Goal: Task Accomplishment & Management: Complete application form

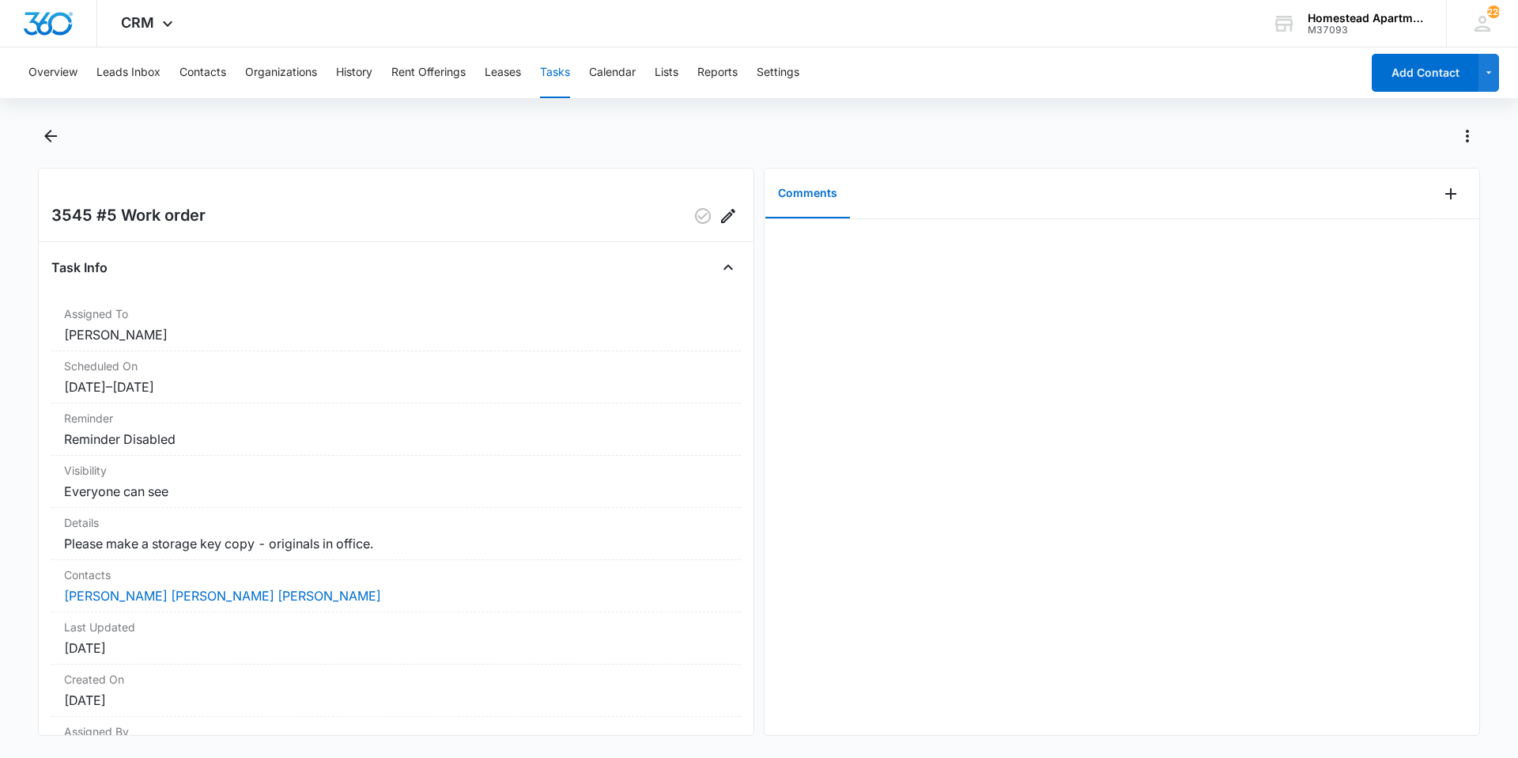
scroll to position [79, 0]
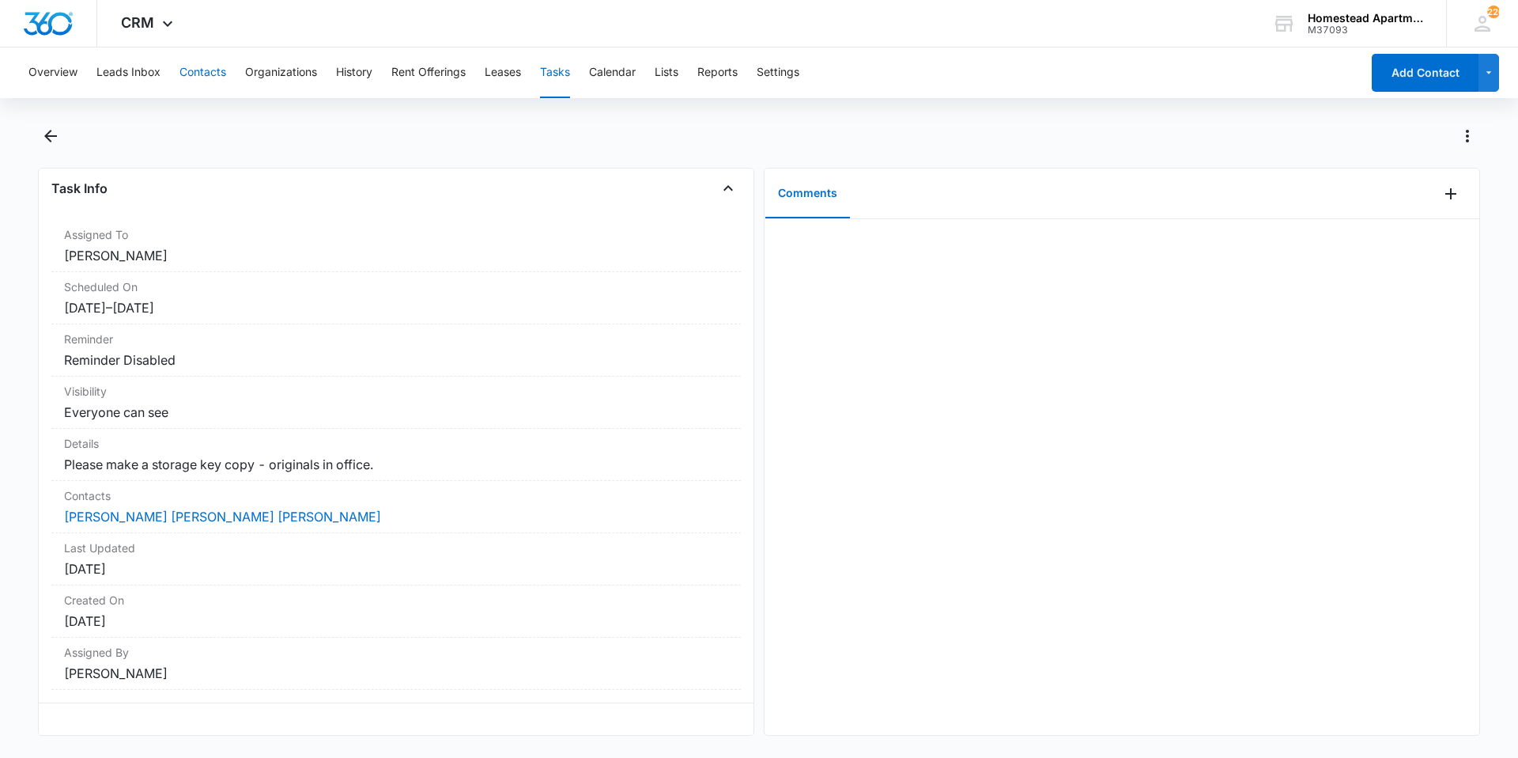
click at [207, 72] on button "Contacts" at bounding box center [203, 72] width 47 height 51
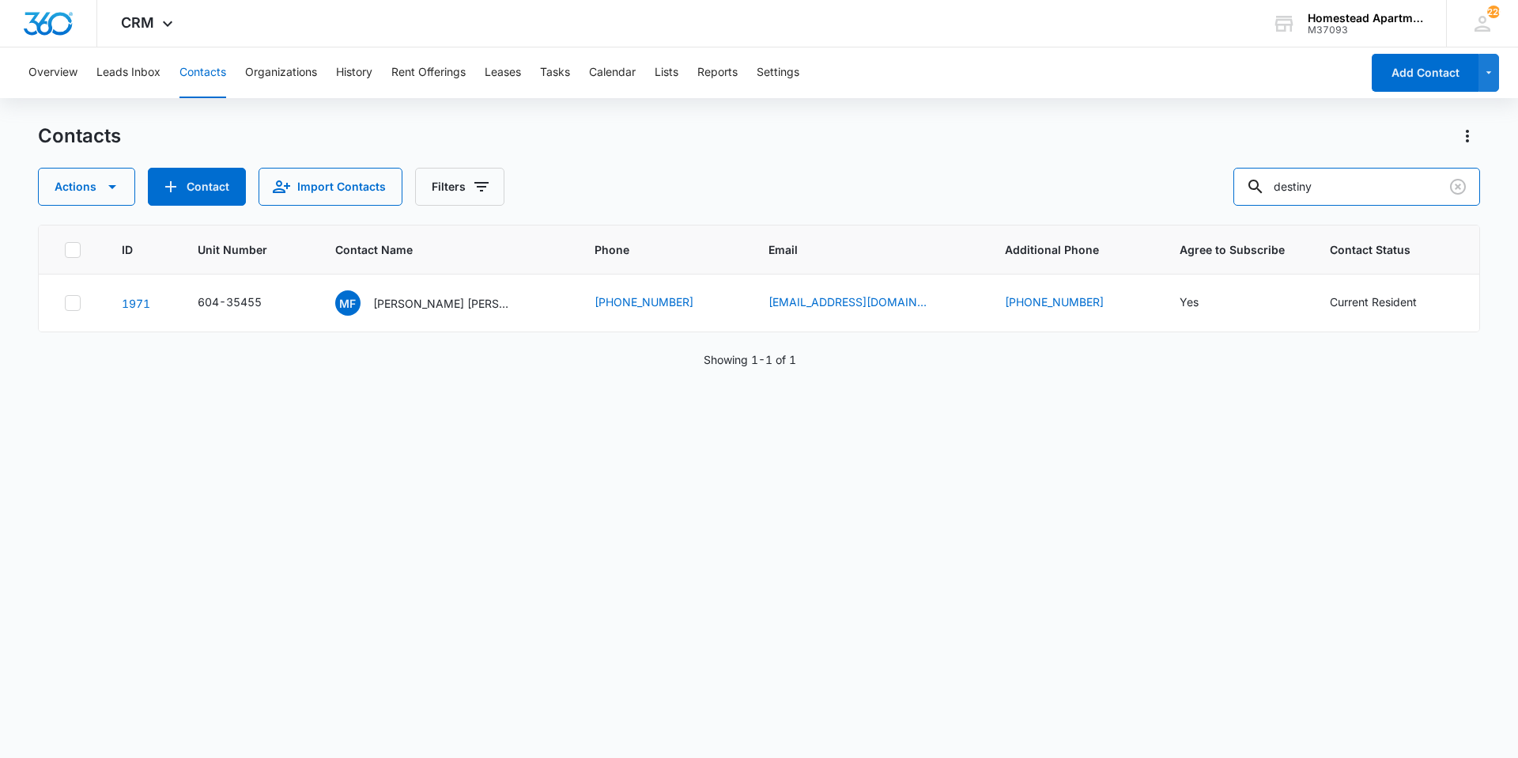
drag, startPoint x: 1371, startPoint y: 187, endPoint x: 1148, endPoint y: 198, distance: 223.3
click at [1148, 198] on div "Actions Contact Import Contacts Filters destiny" at bounding box center [759, 187] width 1442 height 38
type input "[PERSON_NAME]"
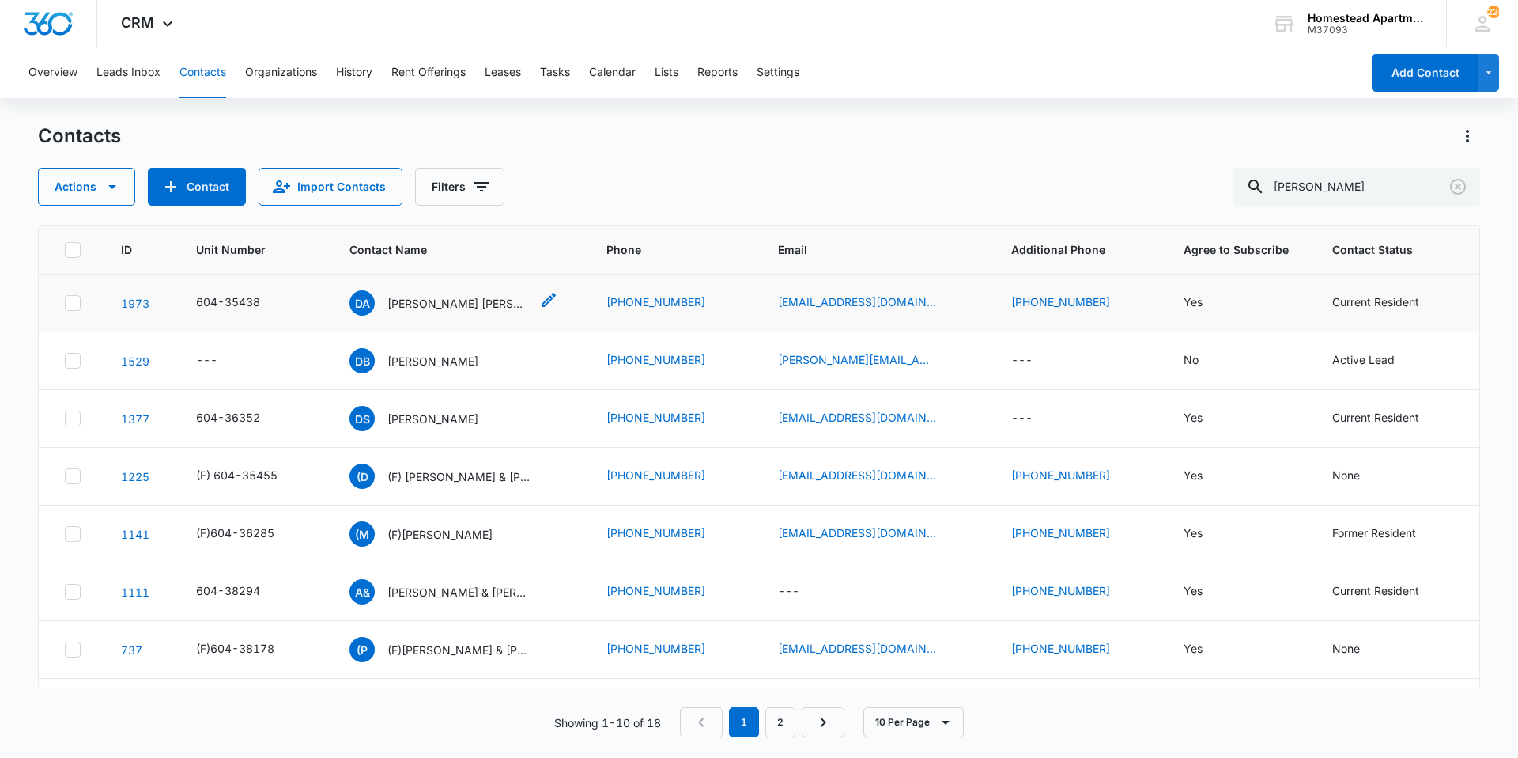
click at [494, 301] on p "[PERSON_NAME] [PERSON_NAME] [PERSON_NAME]" at bounding box center [458, 303] width 142 height 17
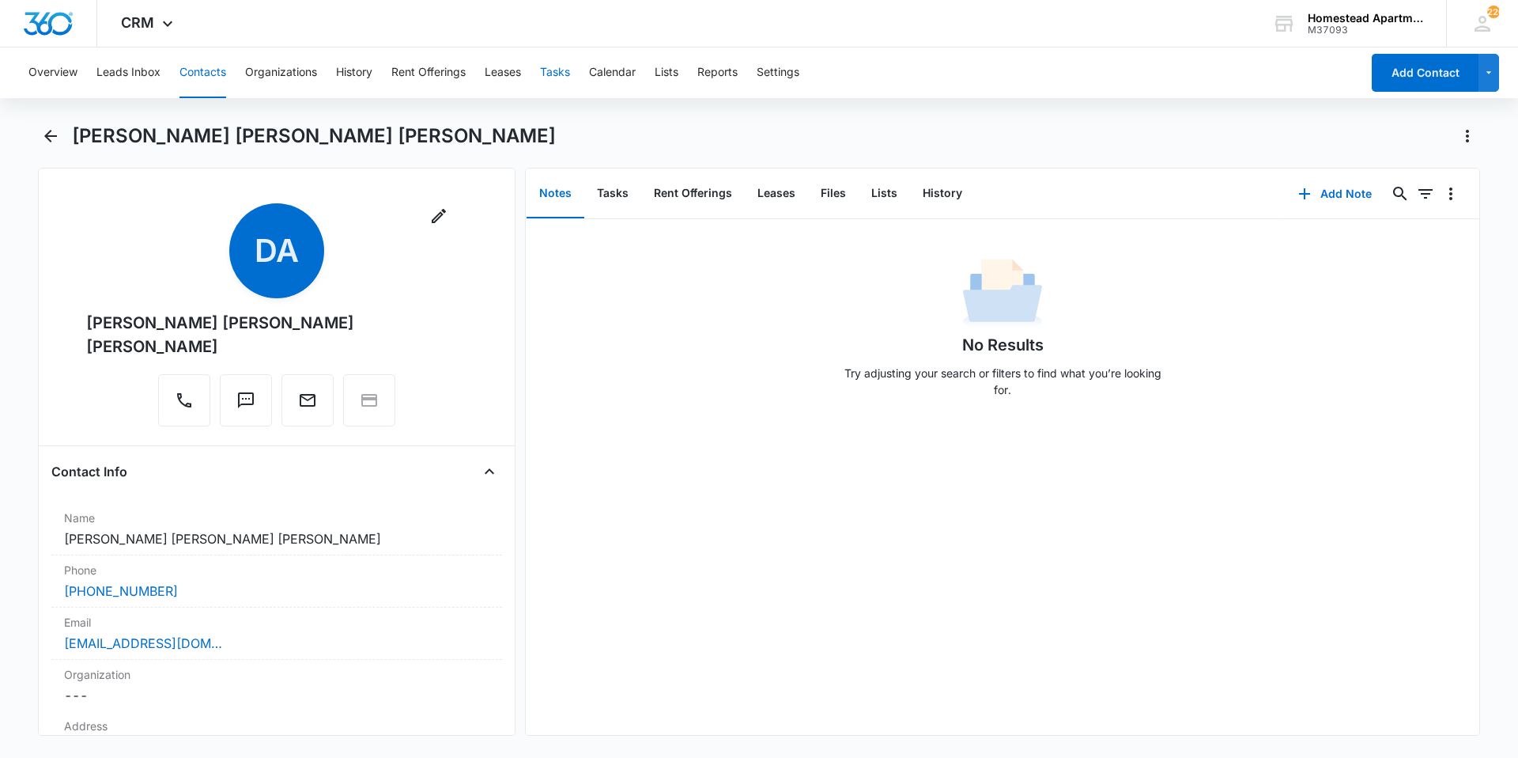
click at [565, 79] on button "Tasks" at bounding box center [555, 72] width 30 height 51
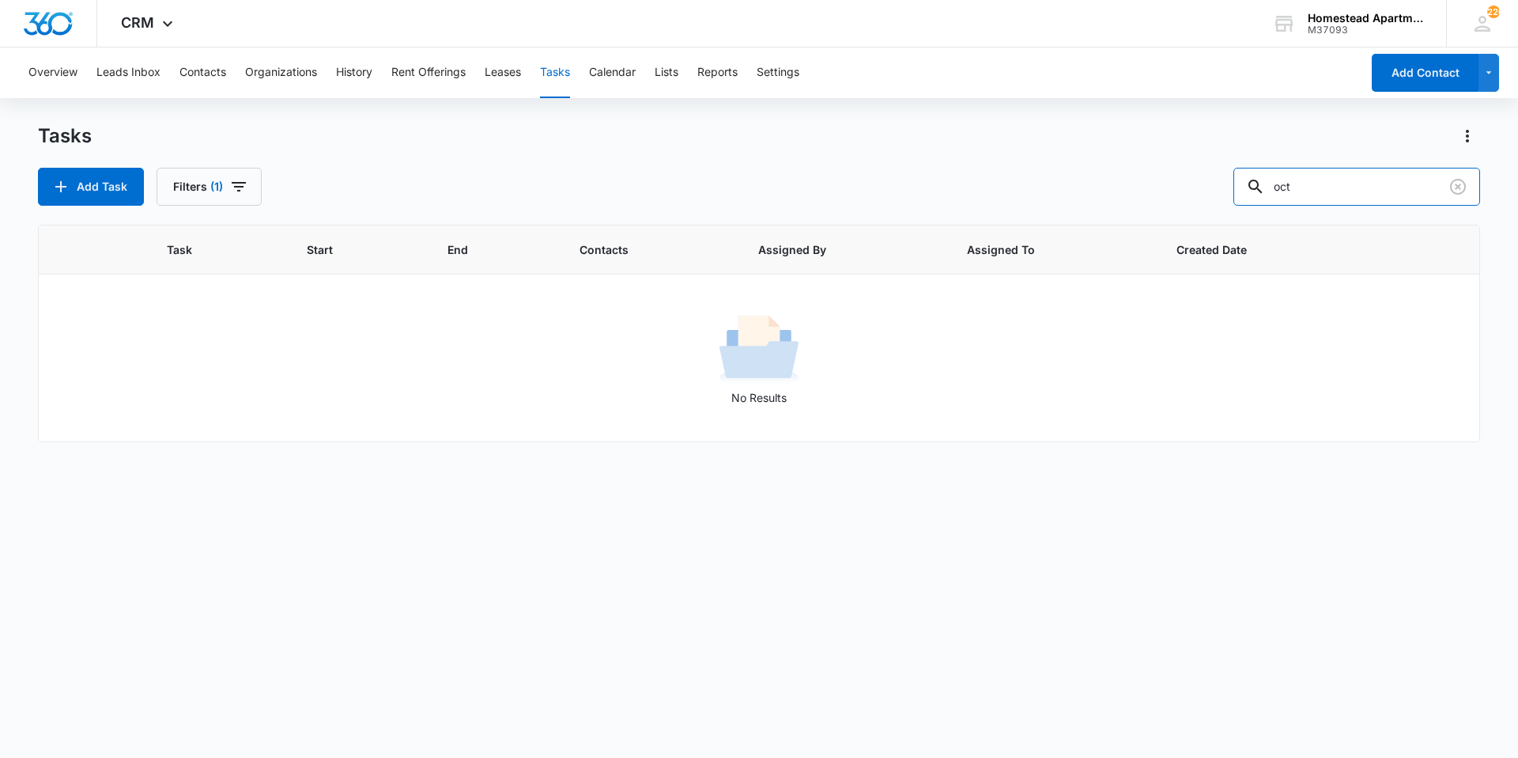
drag, startPoint x: 1332, startPoint y: 184, endPoint x: 1204, endPoint y: 205, distance: 129.7
click at [1204, 205] on div "Add Task Filters (1) oct" at bounding box center [759, 187] width 1442 height 38
click at [213, 65] on button "Contacts" at bounding box center [203, 72] width 47 height 51
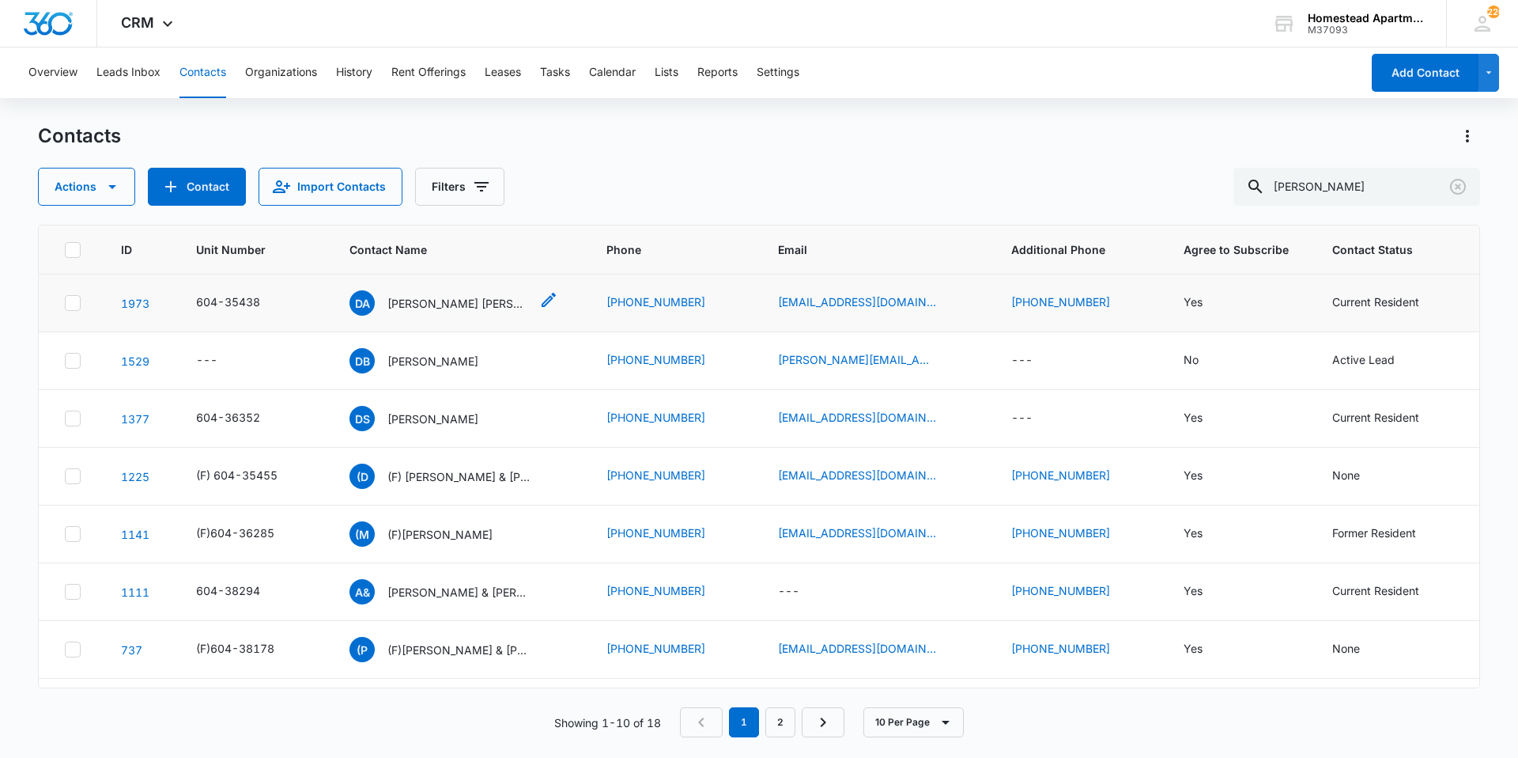
click at [477, 308] on p "[PERSON_NAME] [PERSON_NAME] [PERSON_NAME]" at bounding box center [458, 303] width 142 height 17
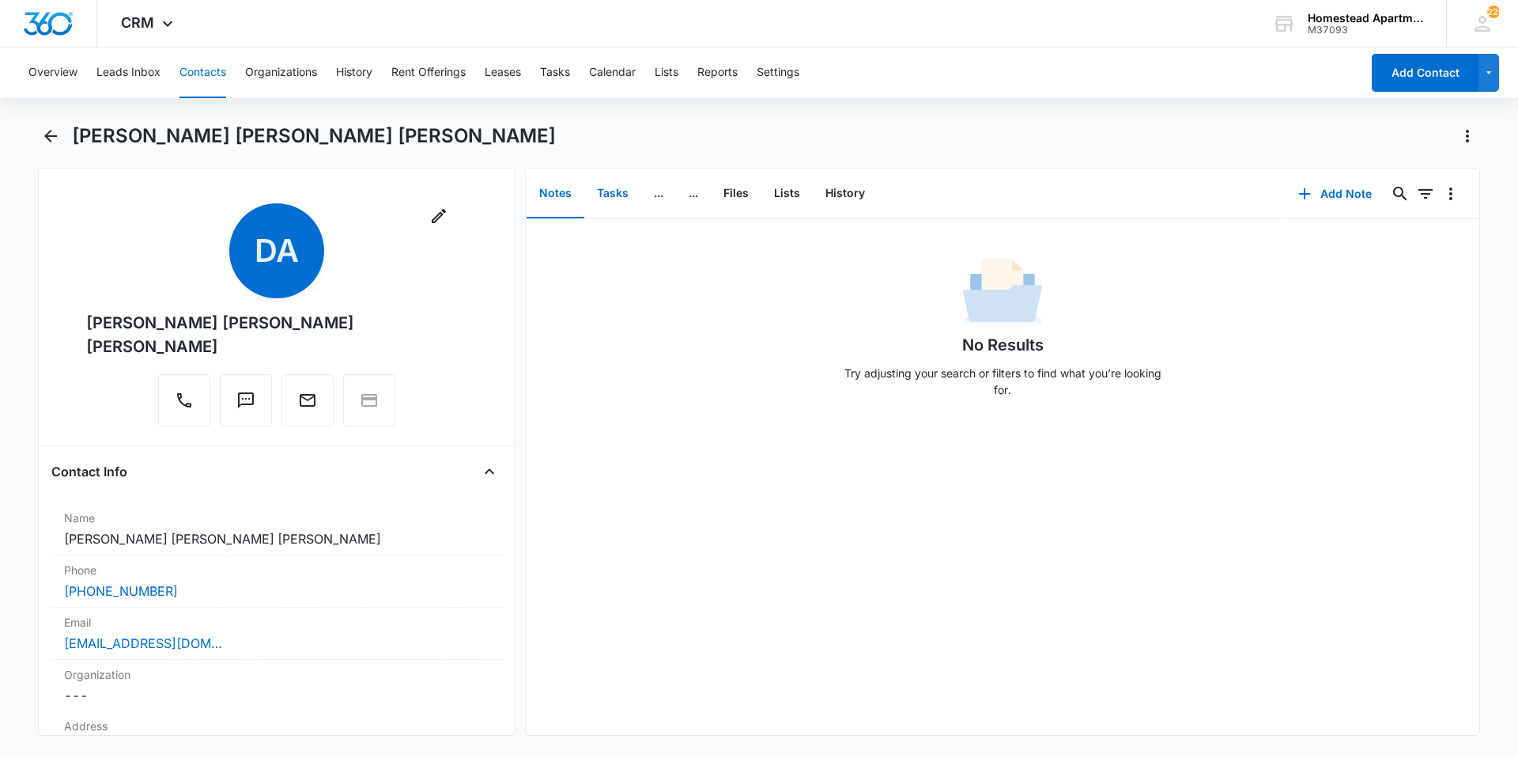
click at [614, 194] on button "Tasks" at bounding box center [612, 193] width 57 height 49
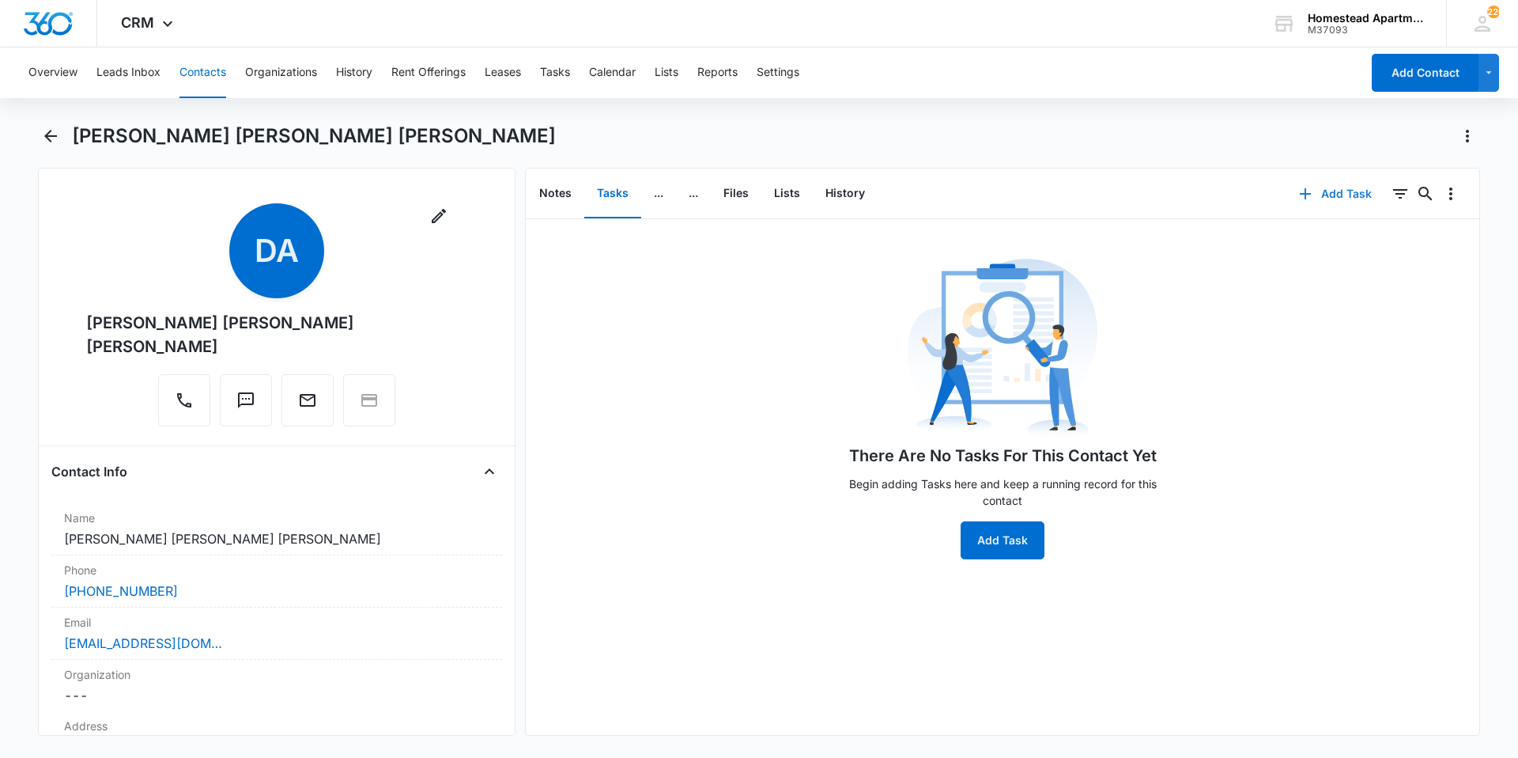
click at [1333, 193] on button "Add Task" at bounding box center [1335, 194] width 104 height 38
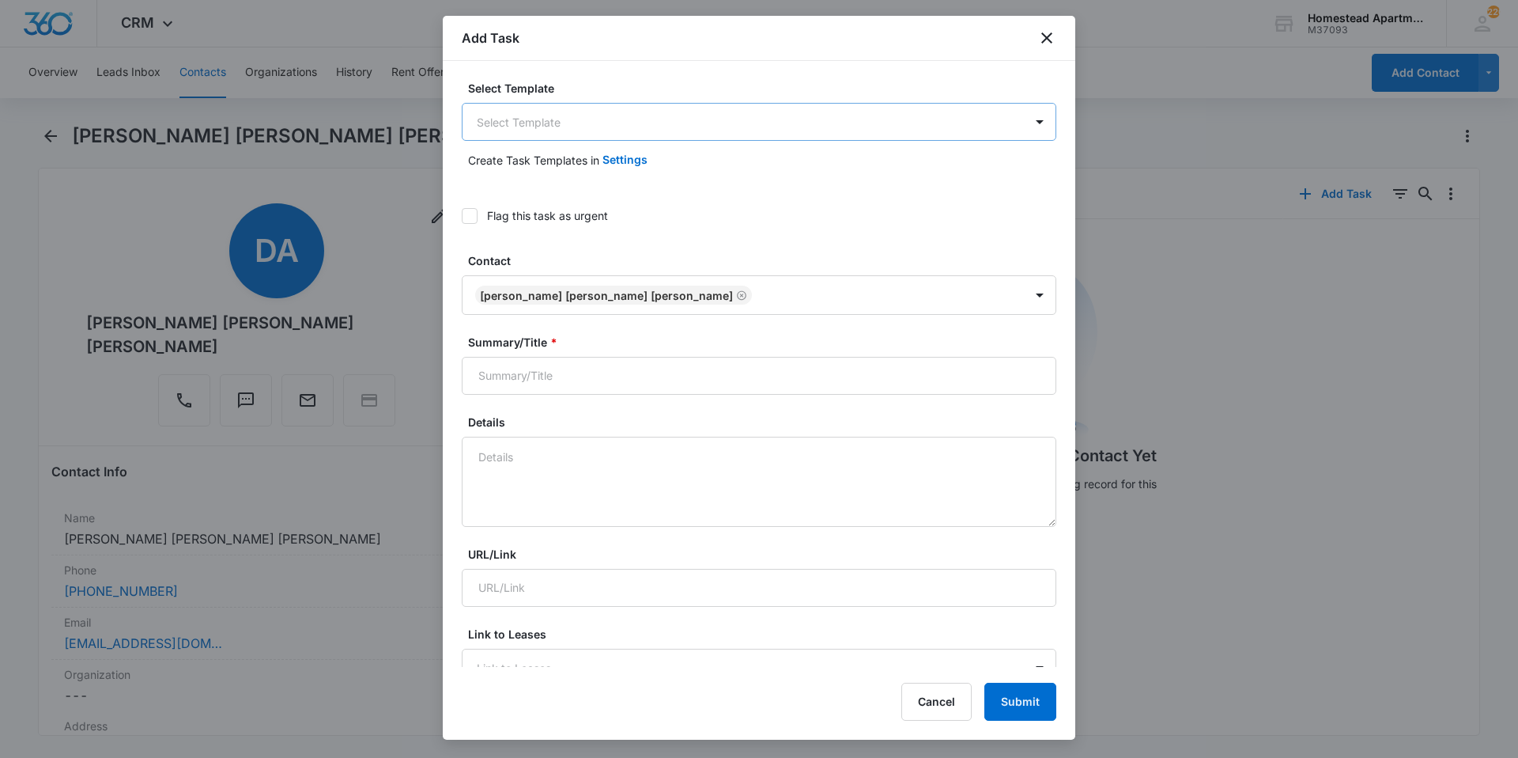
click at [590, 130] on body "CRM Apps Reputation Websites Forms CRM Email Social Content Intelligence Files …" at bounding box center [759, 379] width 1518 height 758
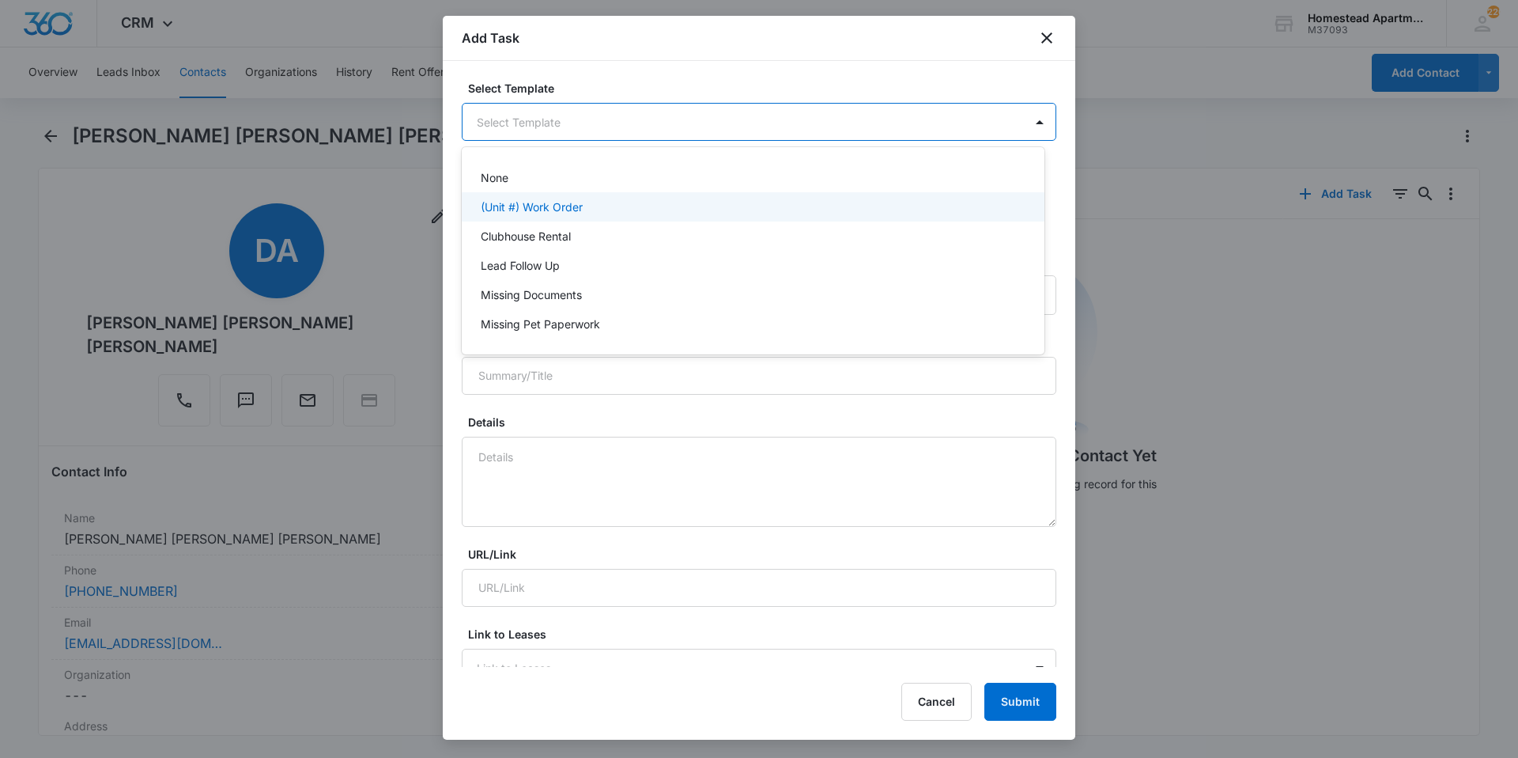
click at [566, 197] on div "(Unit #) Work Order" at bounding box center [753, 206] width 583 height 29
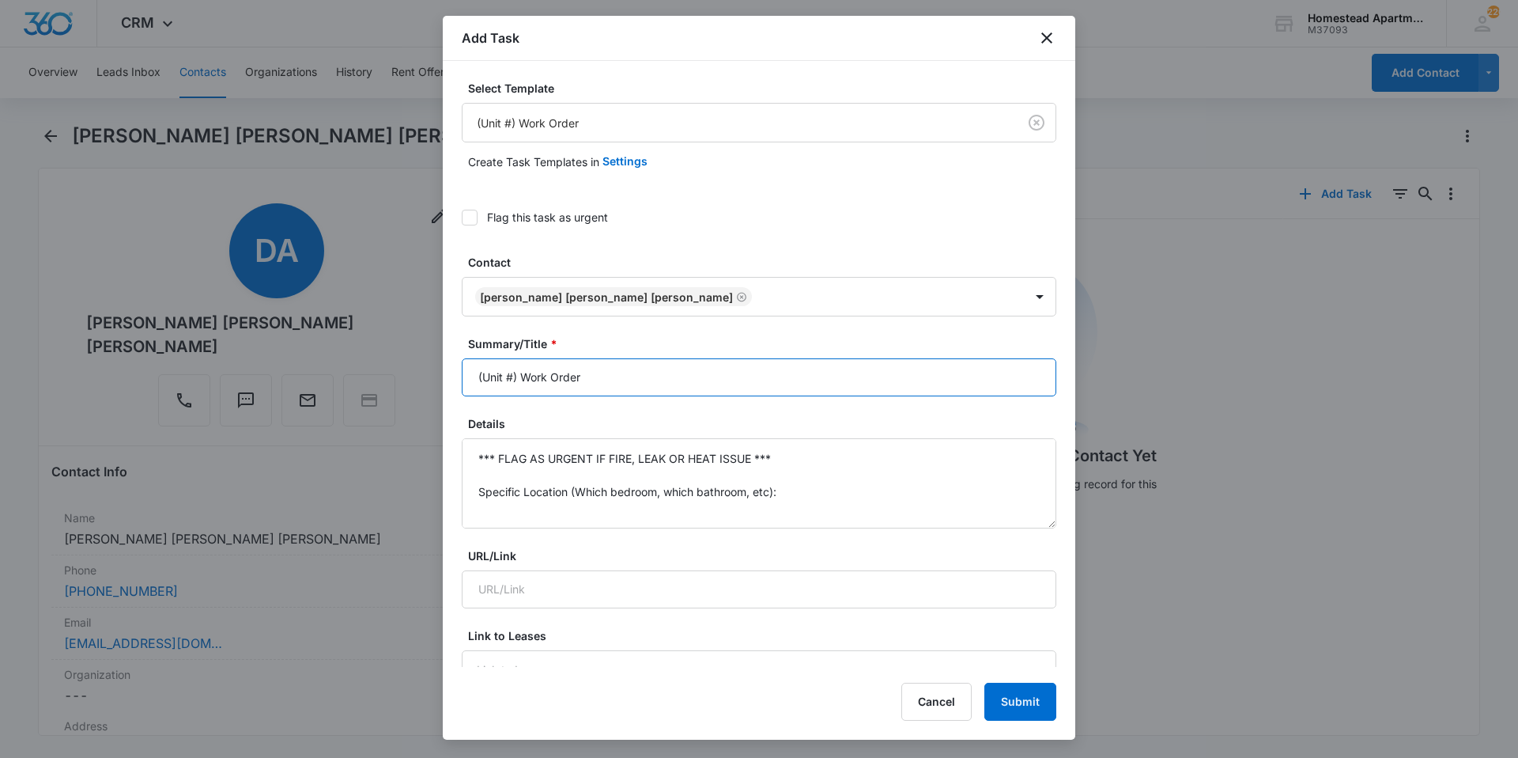
drag, startPoint x: 694, startPoint y: 383, endPoint x: 434, endPoint y: 389, distance: 259.5
click at [434, 389] on body "CRM Apps Reputation Websites Forms CRM Email Social Content Intelligence Files …" at bounding box center [759, 379] width 1518 height 758
type input "3543#8 W/O"
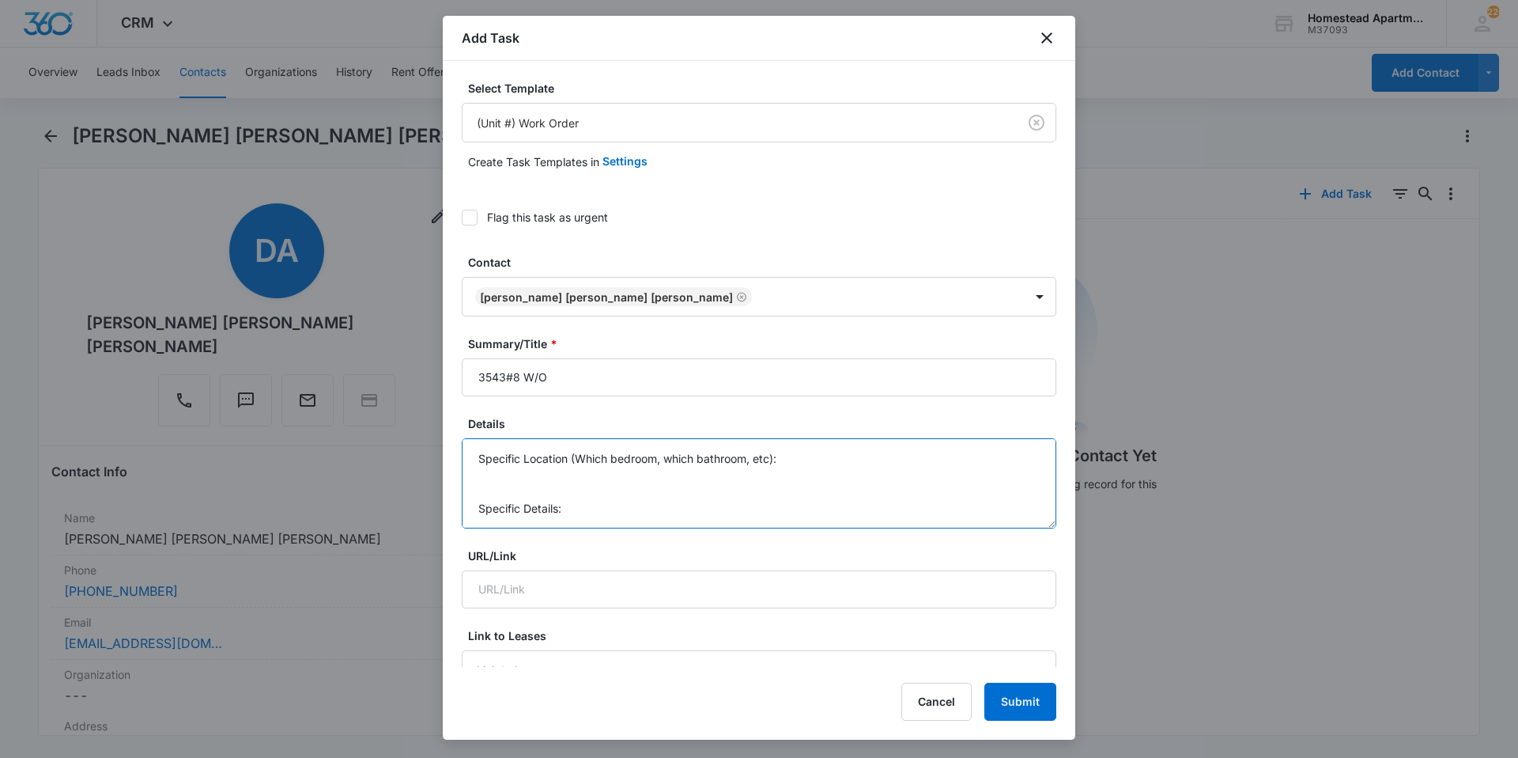
scroll to position [116, 0]
drag, startPoint x: 475, startPoint y: 453, endPoint x: 785, endPoint y: 523, distance: 317.7
click at [785, 523] on textarea "*** FLAG AS URGENT IF FIRE, LEAK OR HEAT ISSUE *** Specific Location (Which bed…" at bounding box center [759, 483] width 595 height 90
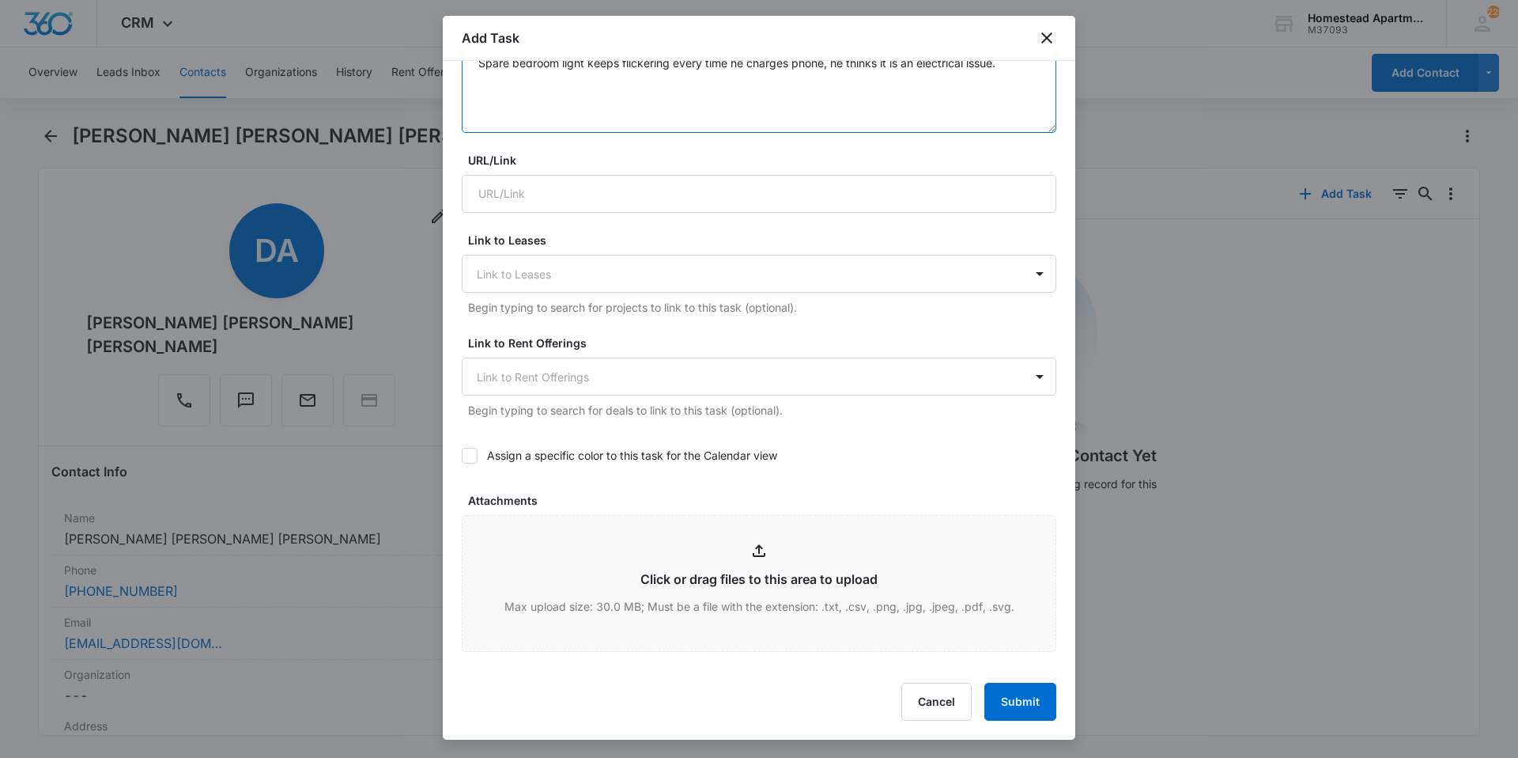
scroll to position [856, 0]
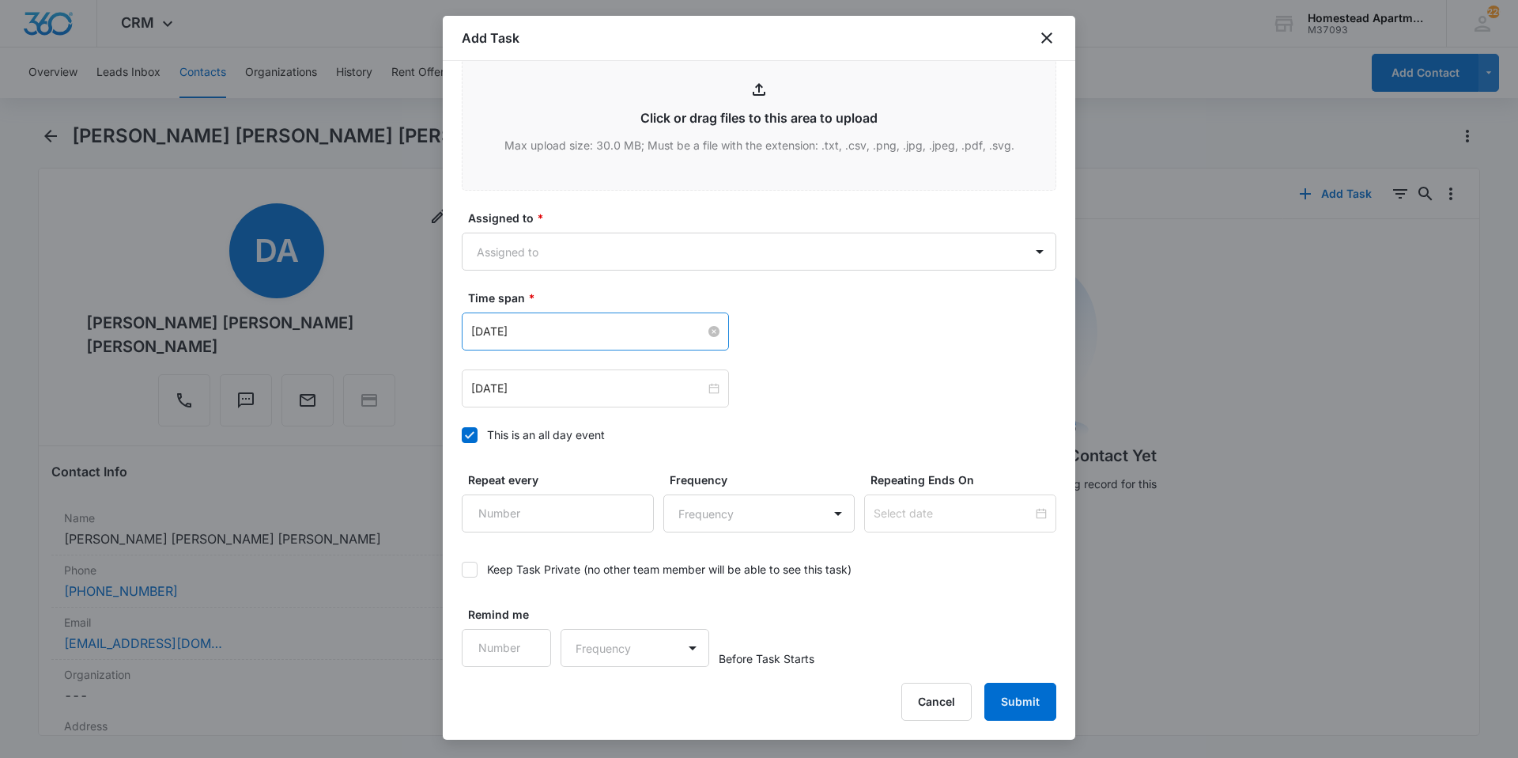
type textarea "Spare bedroom light keeps flickering every time he charges phone, he thinks it …"
click at [638, 333] on input "[DATE]" at bounding box center [588, 331] width 234 height 17
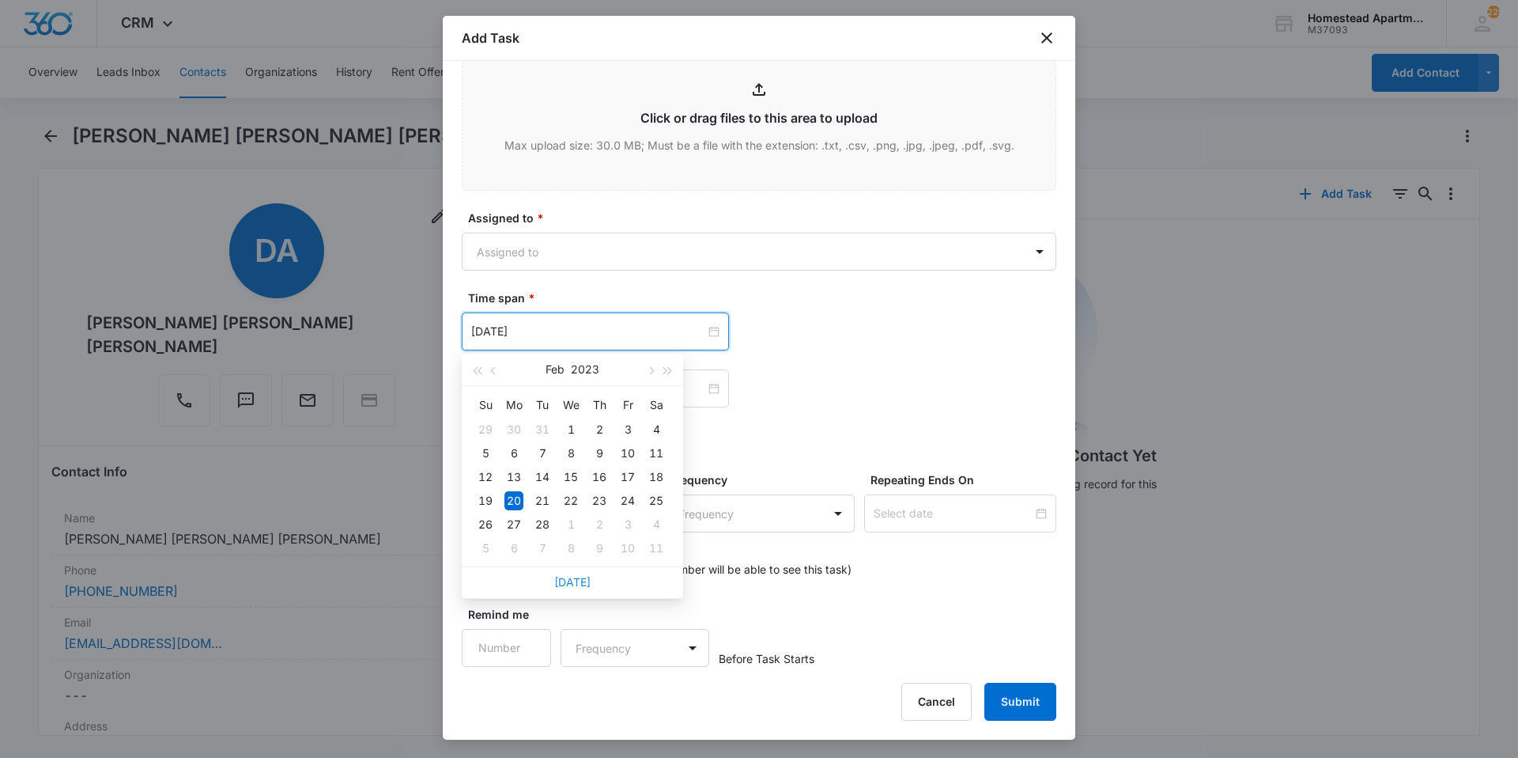
click at [585, 580] on link "[DATE]" at bounding box center [572, 581] width 36 height 13
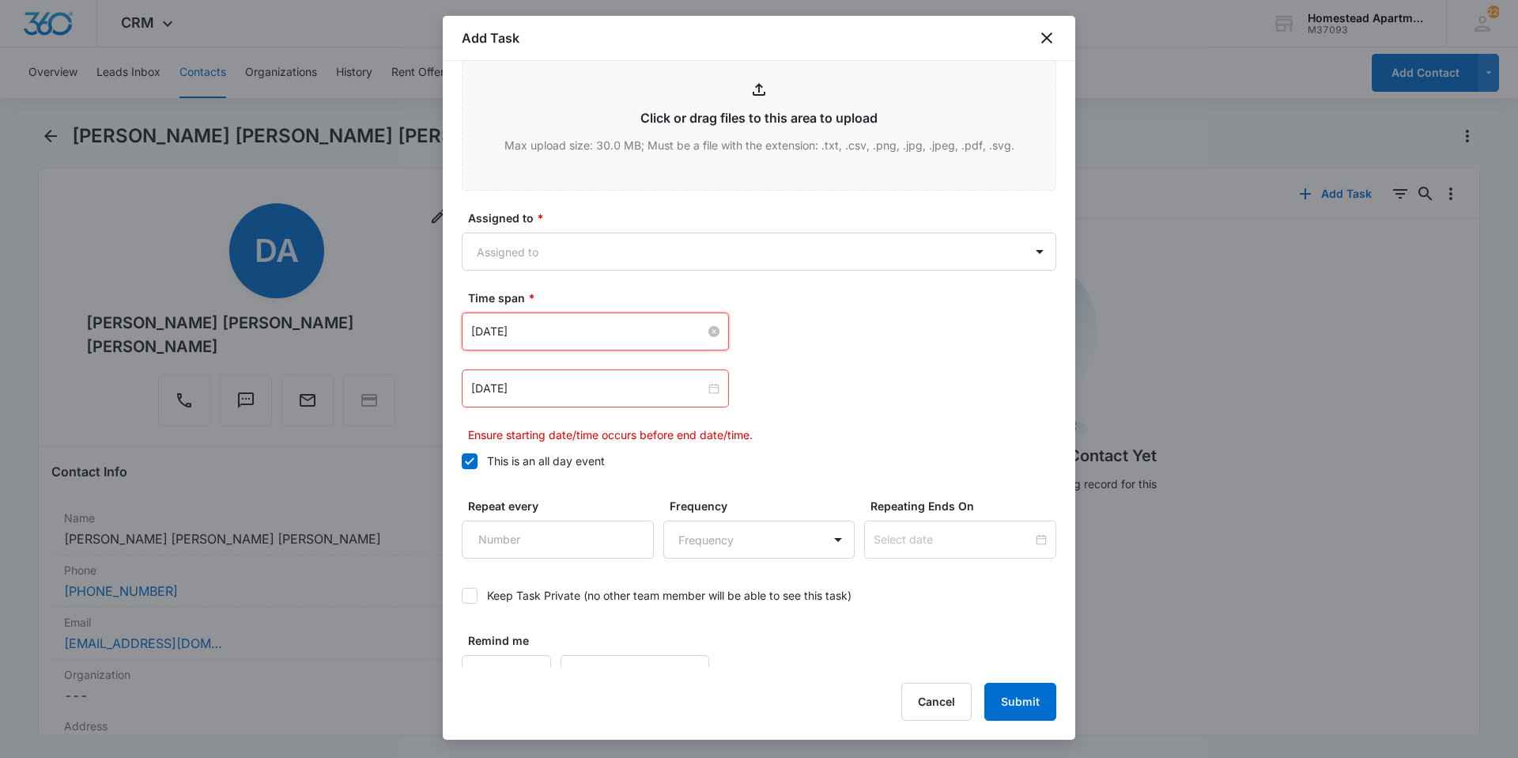
click at [614, 337] on input "[DATE]" at bounding box center [588, 331] width 234 height 17
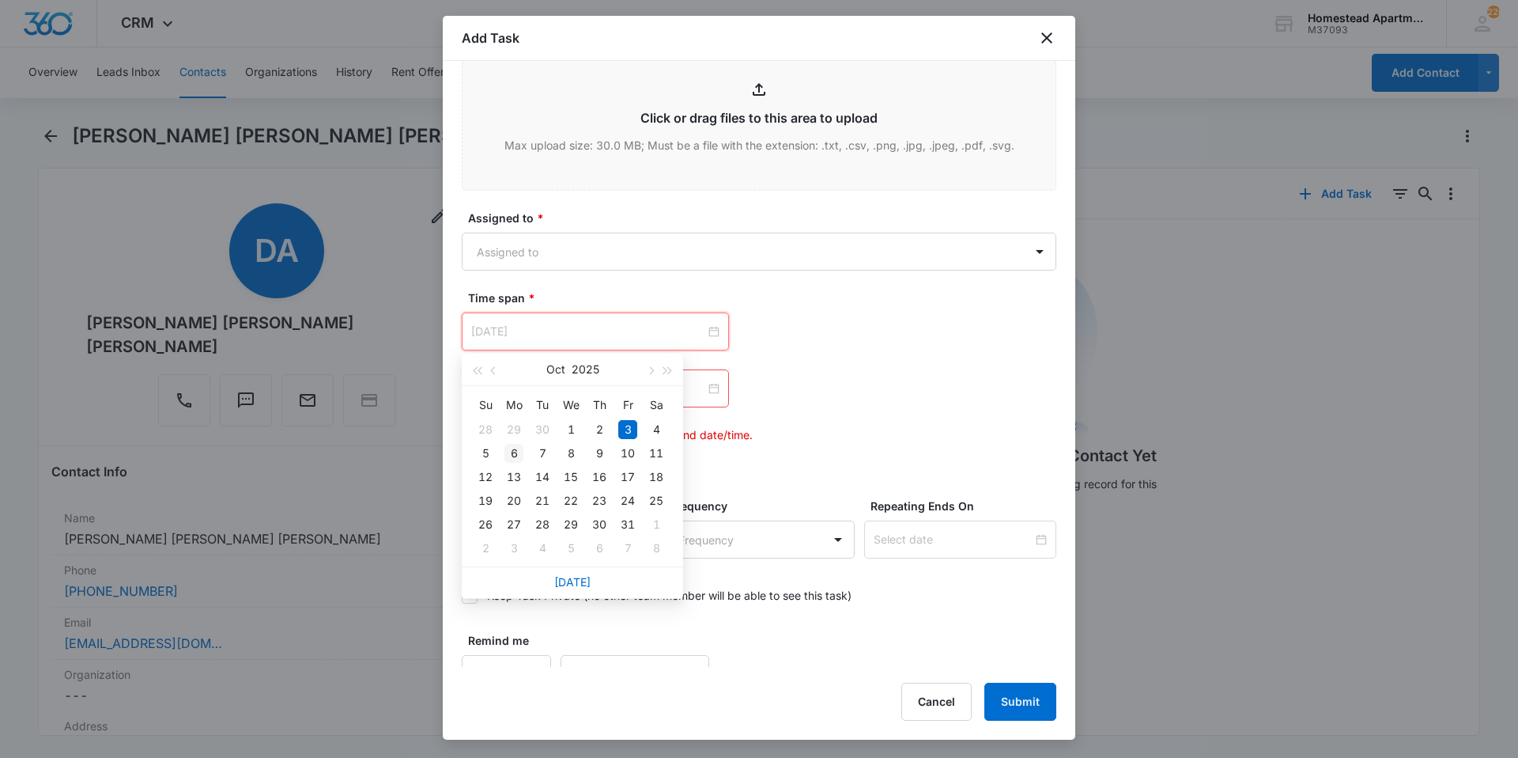
type input "[DATE]"
click at [519, 452] on div "6" at bounding box center [514, 453] width 19 height 19
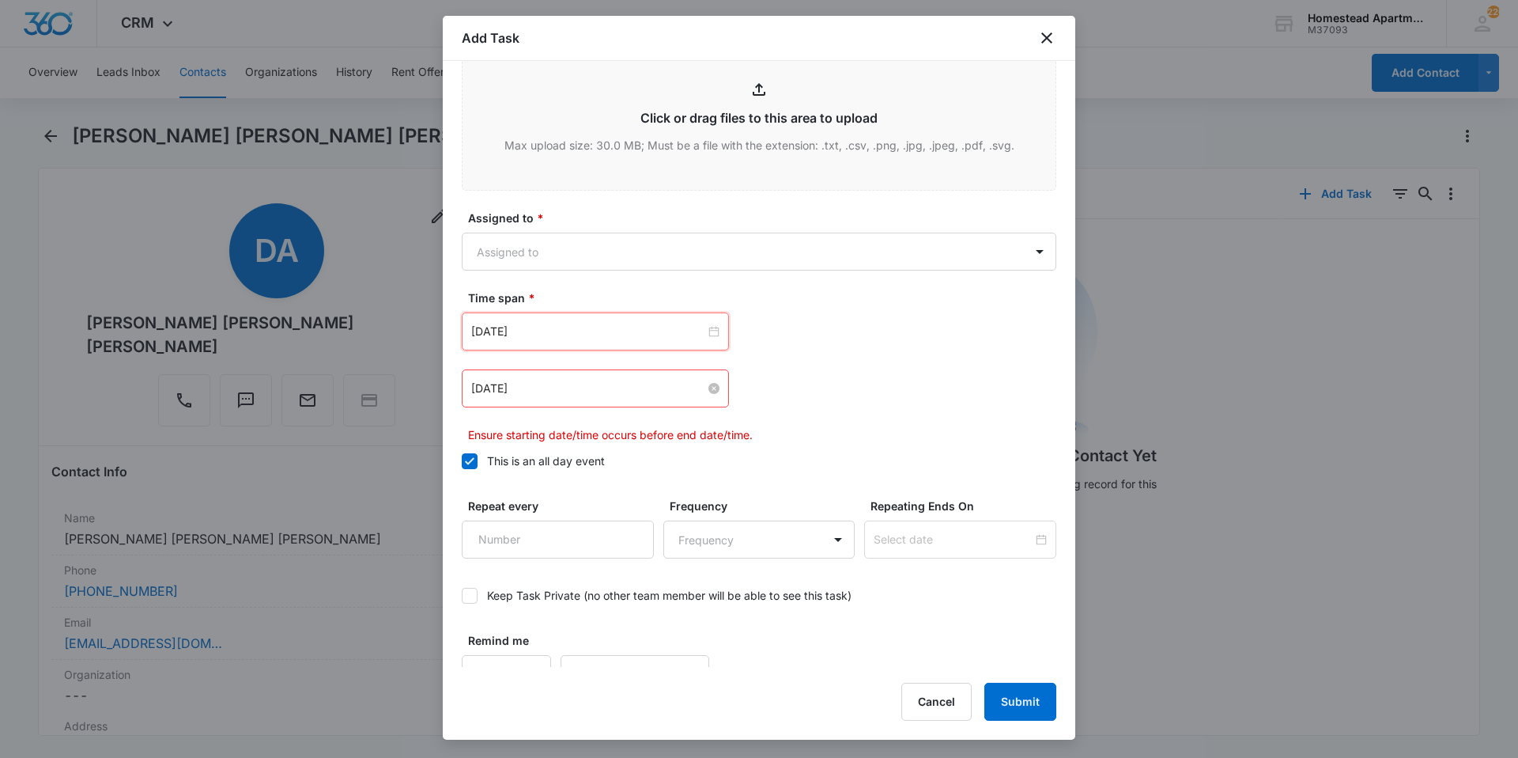
click at [552, 387] on input "[DATE]" at bounding box center [588, 388] width 234 height 17
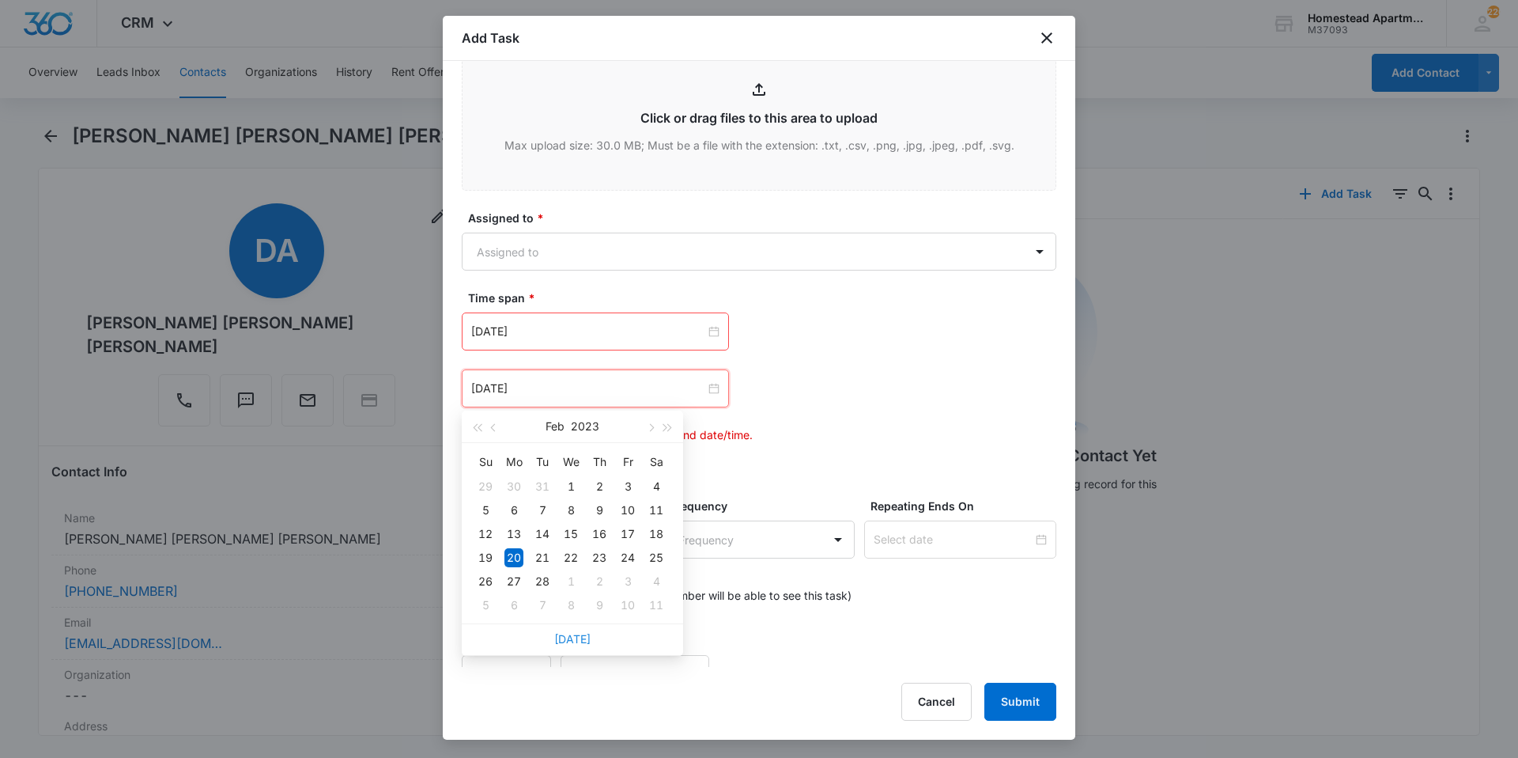
click at [561, 633] on link "[DATE]" at bounding box center [572, 638] width 36 height 13
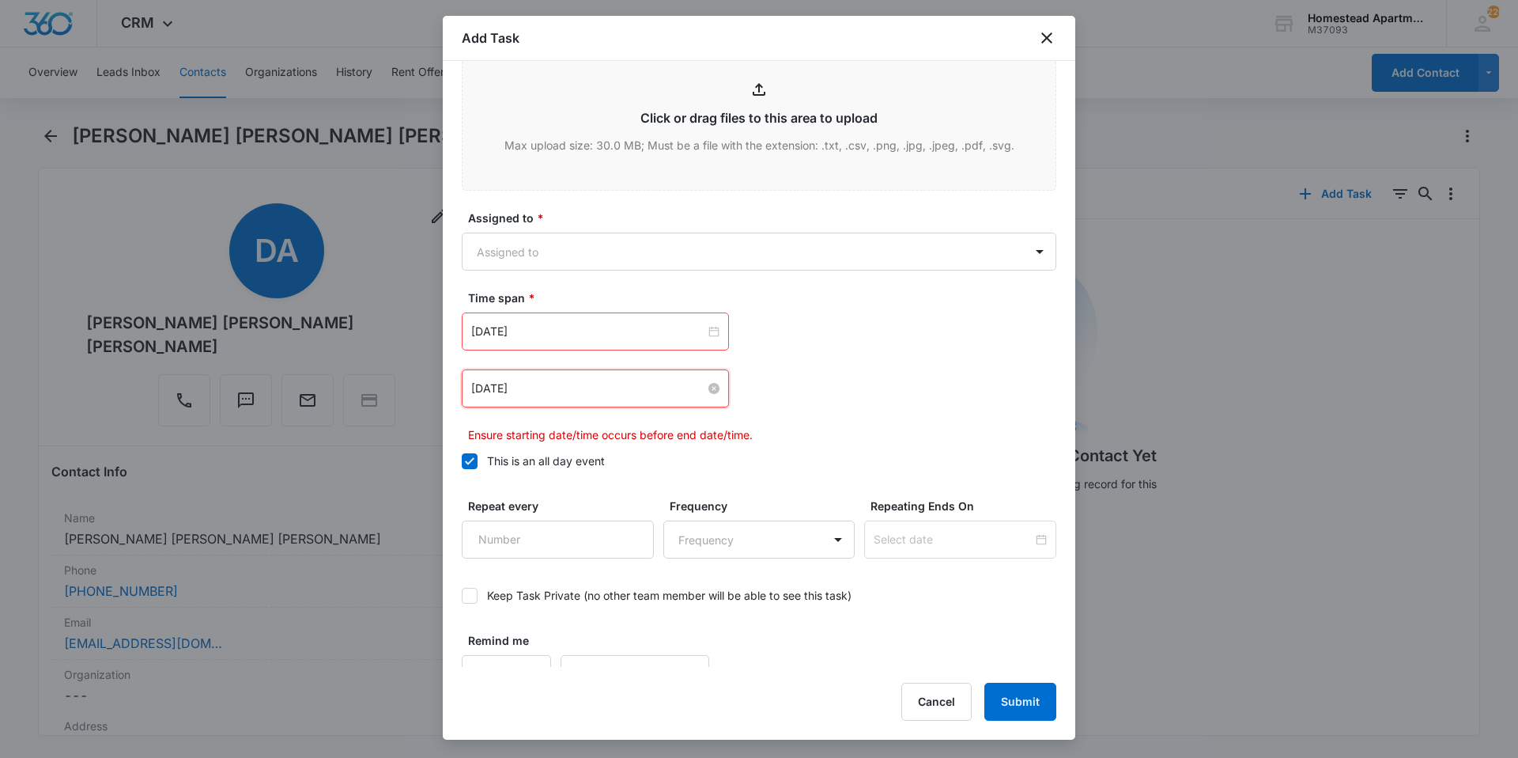
click at [551, 391] on input "[DATE]" at bounding box center [588, 388] width 234 height 17
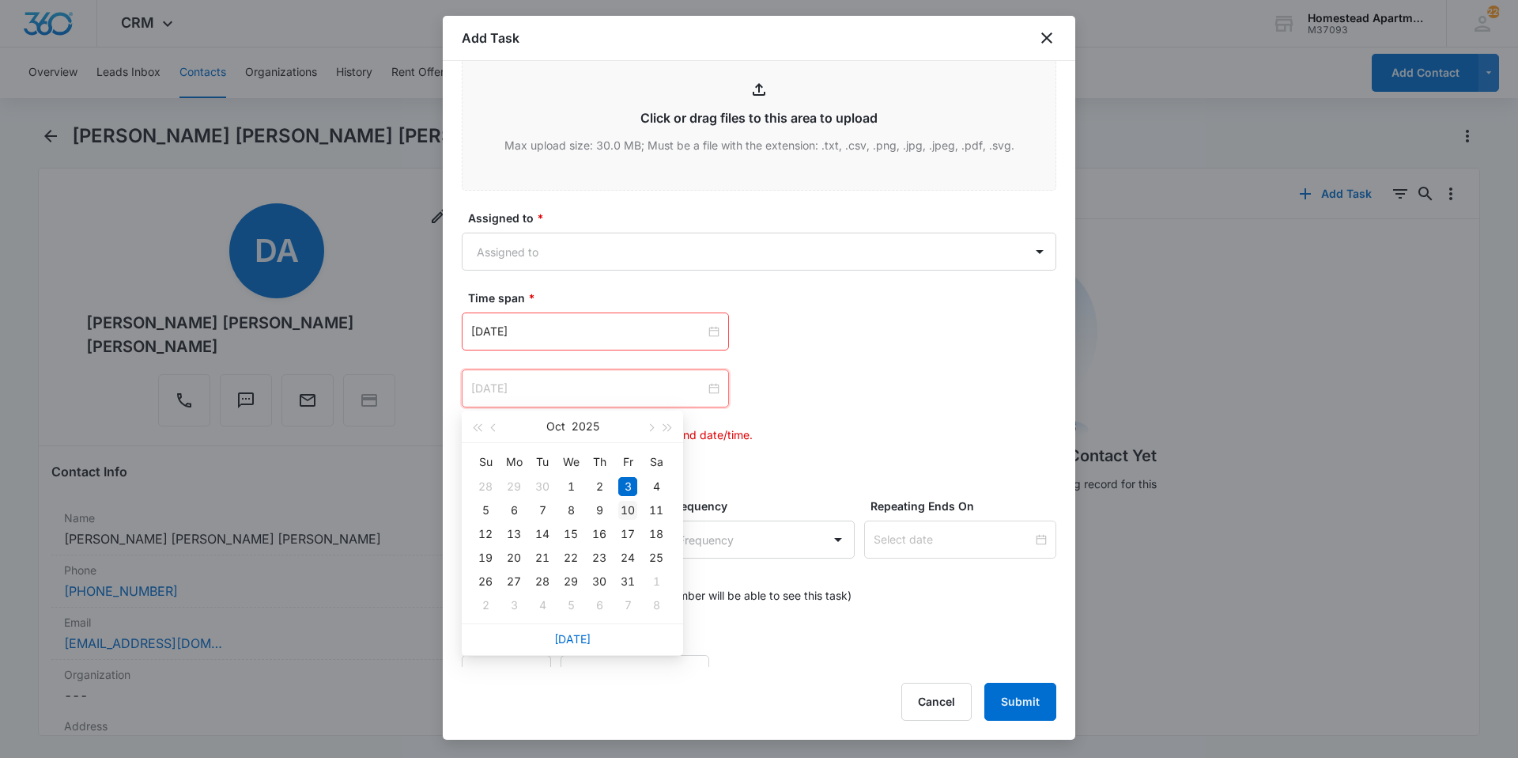
type input "[DATE]"
click at [621, 512] on div "10" at bounding box center [627, 510] width 19 height 19
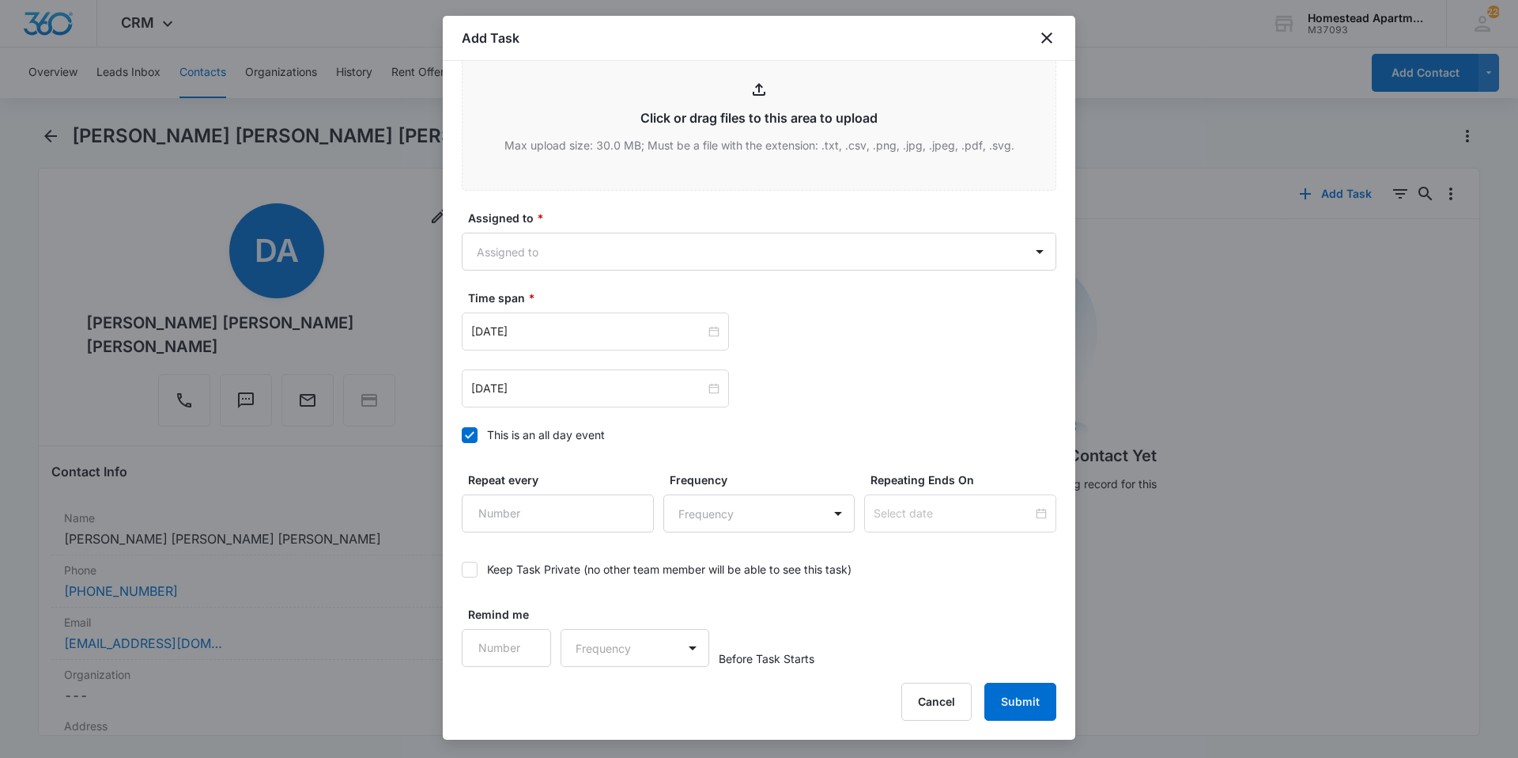
click at [791, 397] on div "[DATE] [DATE] Su Mo Tu We Th Fr Sa 28 29 30 1 2 3 4 5 6 7 8 9 10 11 12 13 14 15…" at bounding box center [759, 388] width 595 height 38
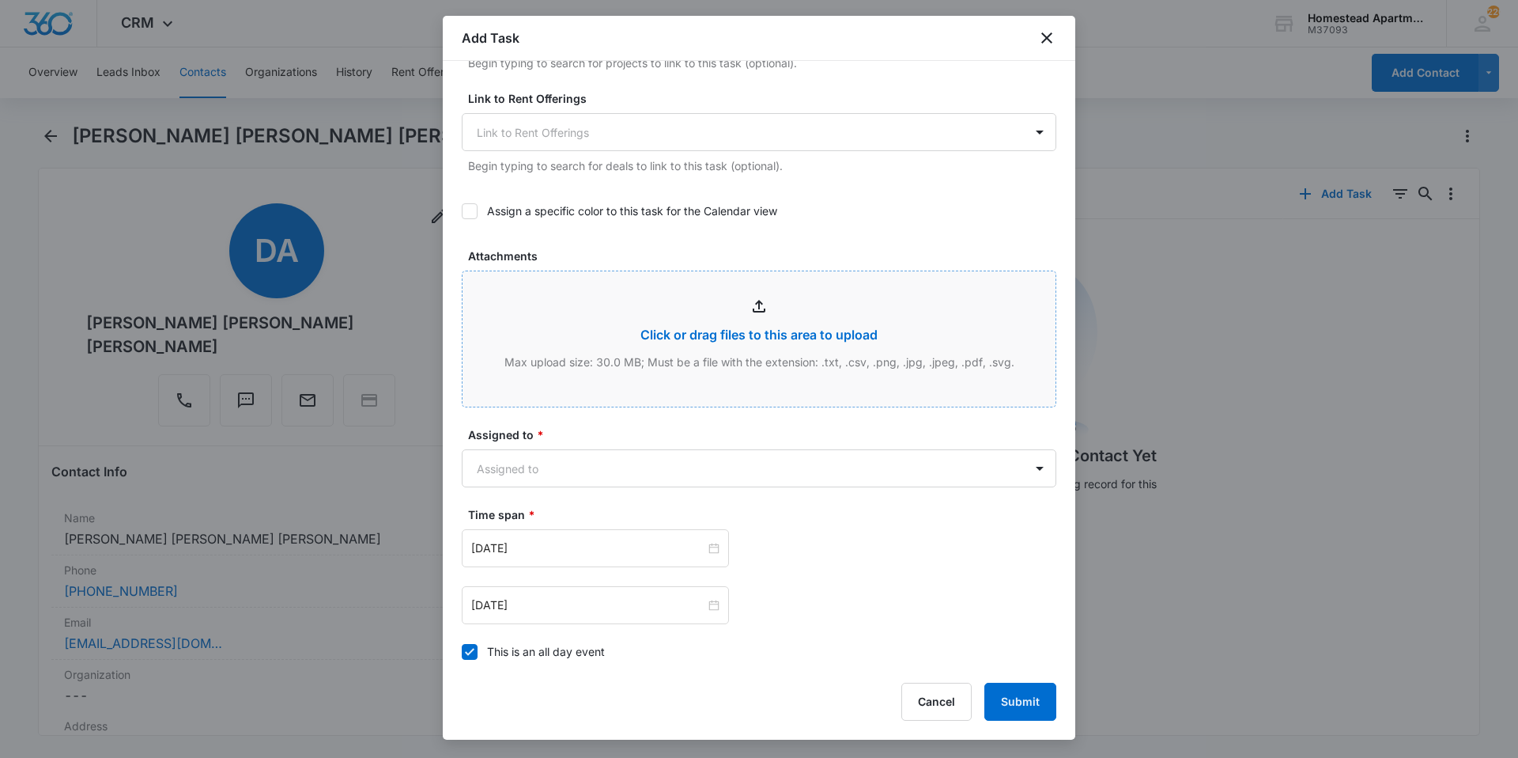
scroll to position [619, 0]
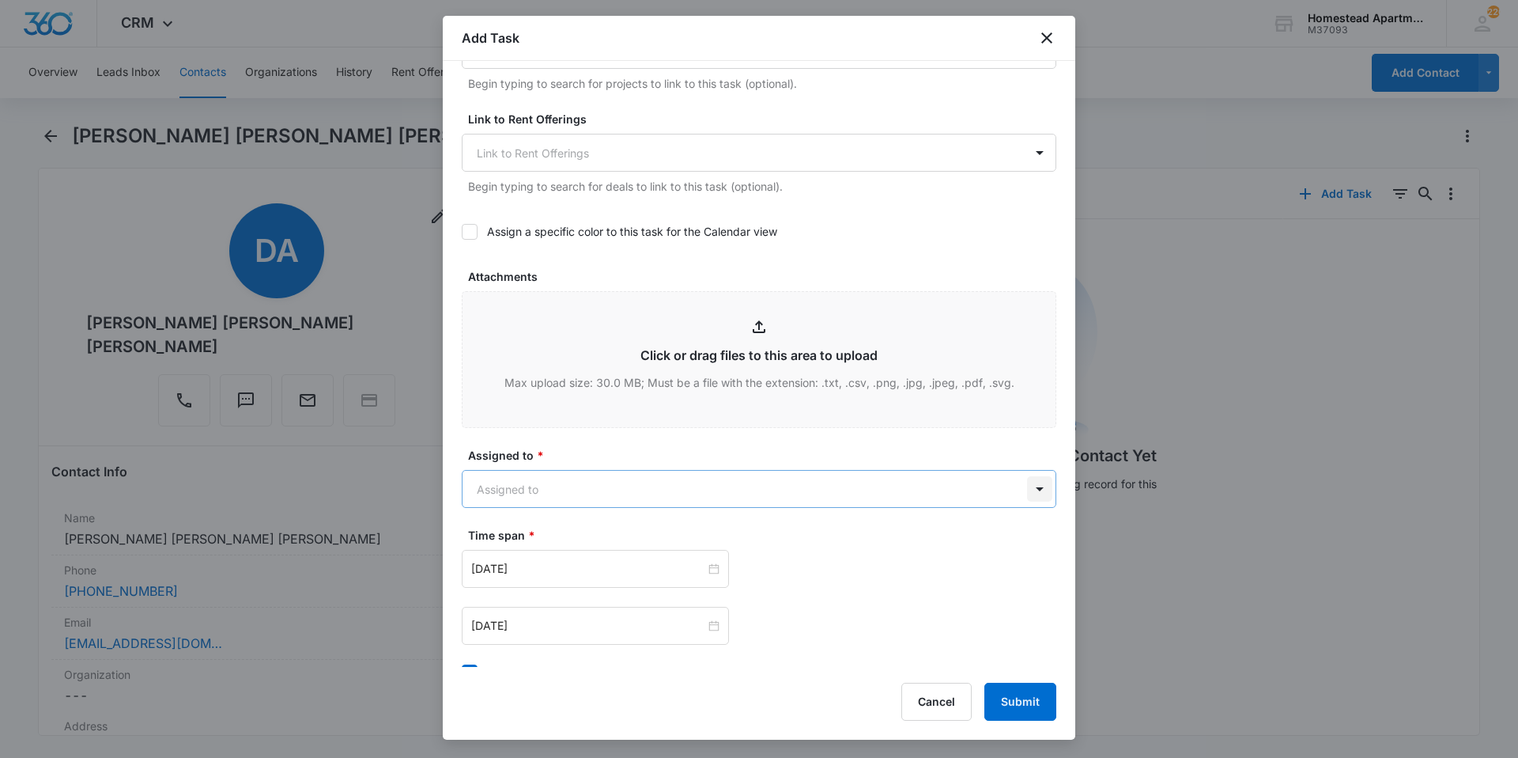
click at [1022, 486] on body "CRM Apps Reputation Websites Forms CRM Email Social Content Intelligence Files …" at bounding box center [759, 379] width 1518 height 758
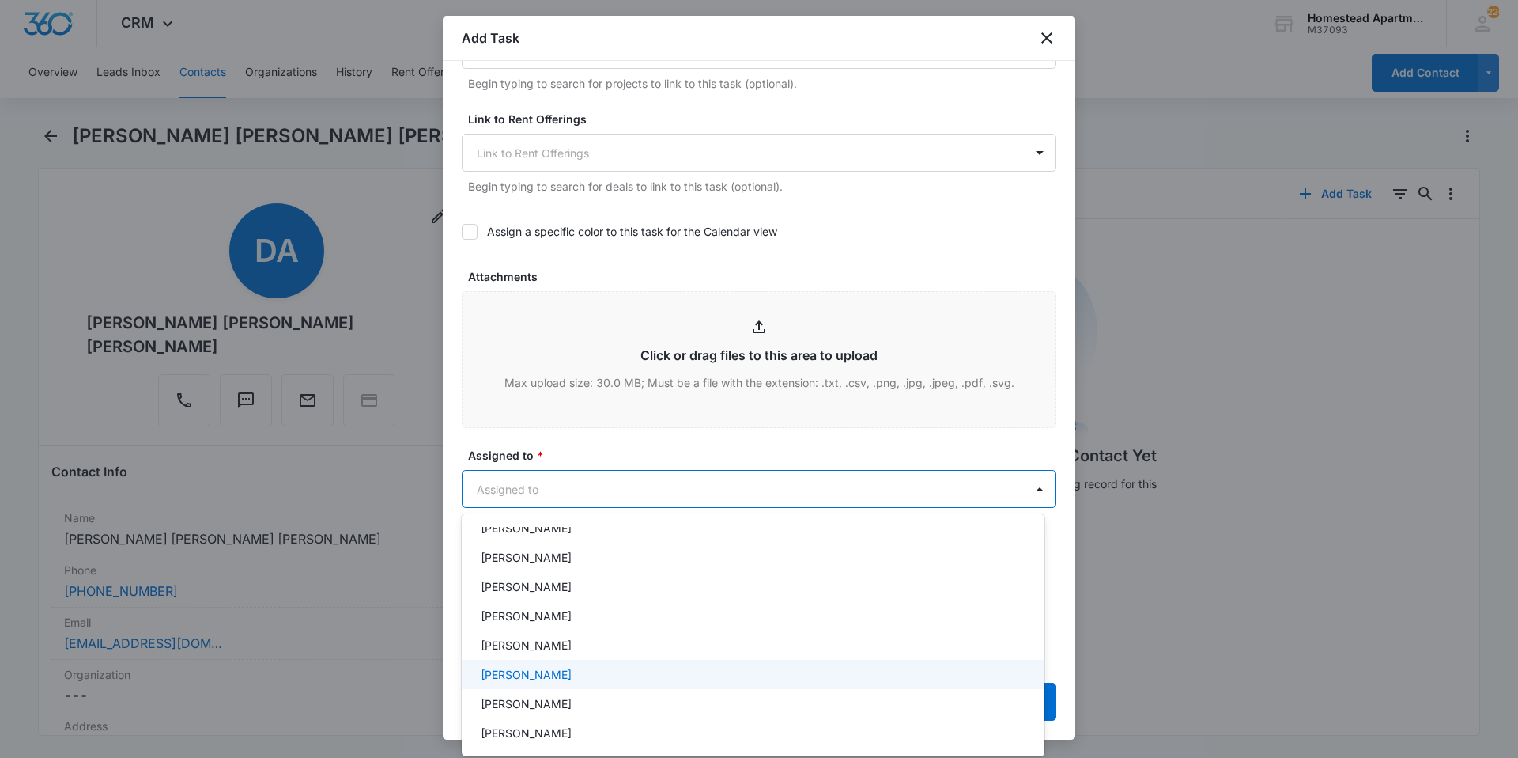
scroll to position [258, 0]
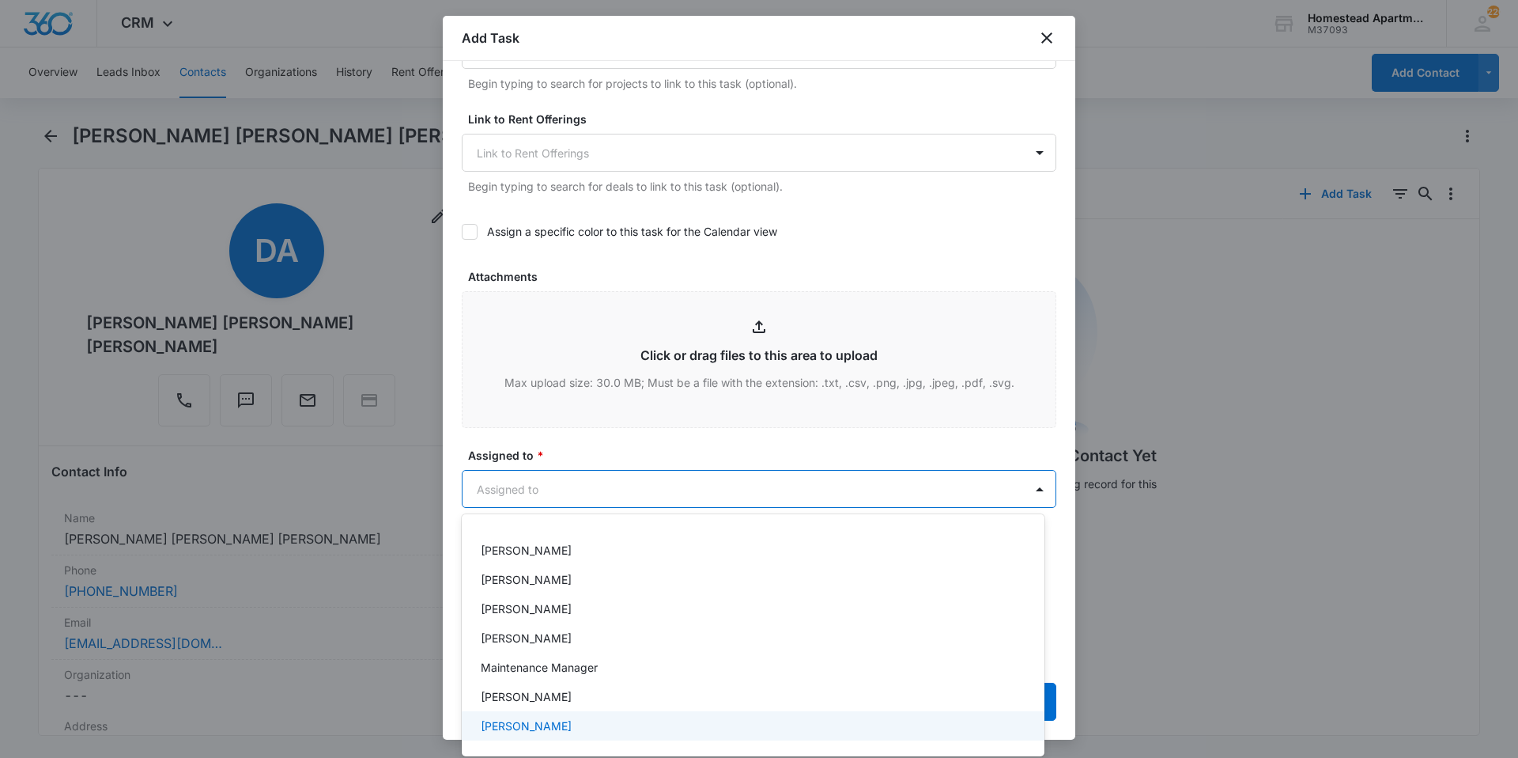
click at [562, 727] on div "[PERSON_NAME]" at bounding box center [752, 725] width 542 height 17
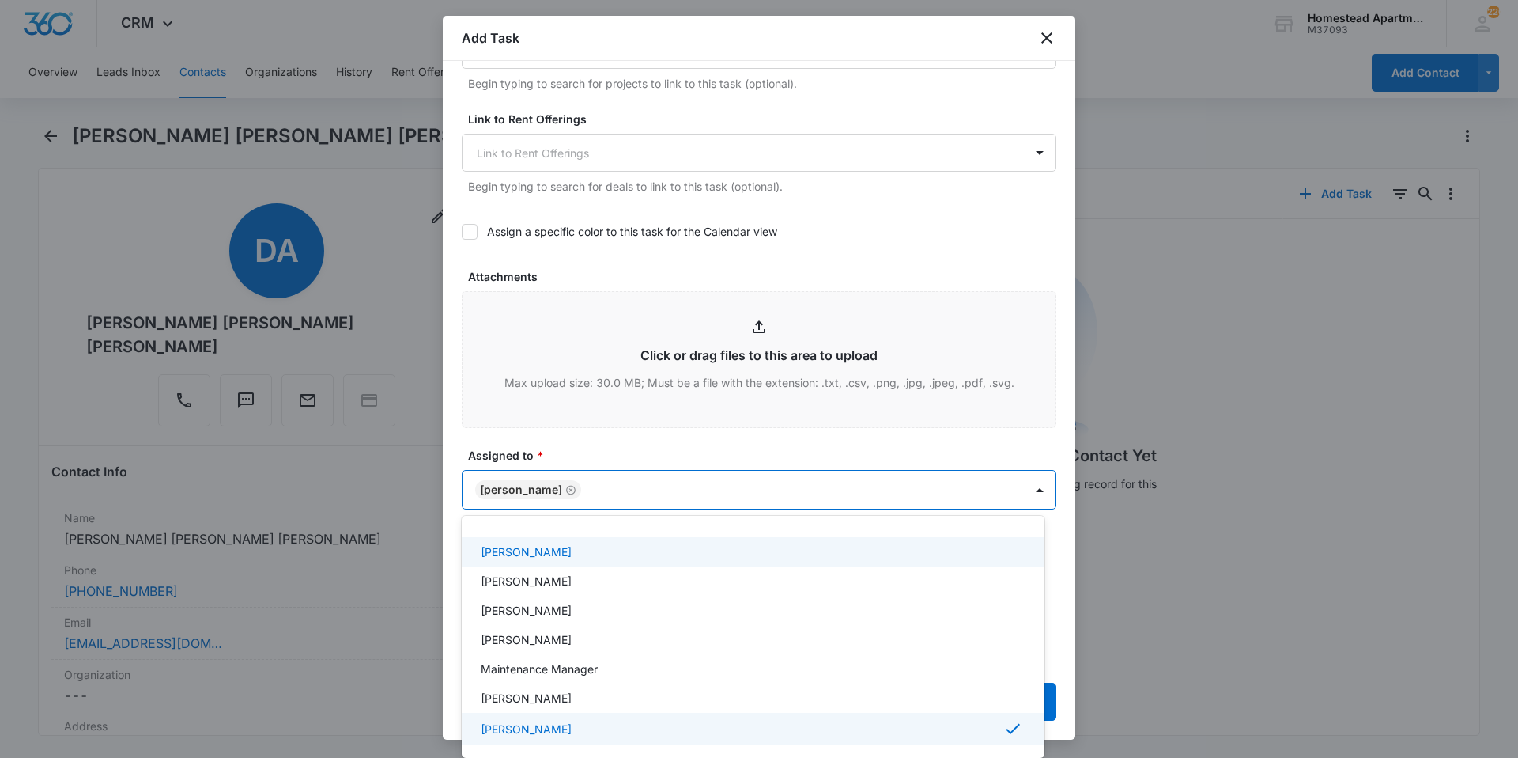
click at [648, 446] on div at bounding box center [759, 379] width 1518 height 758
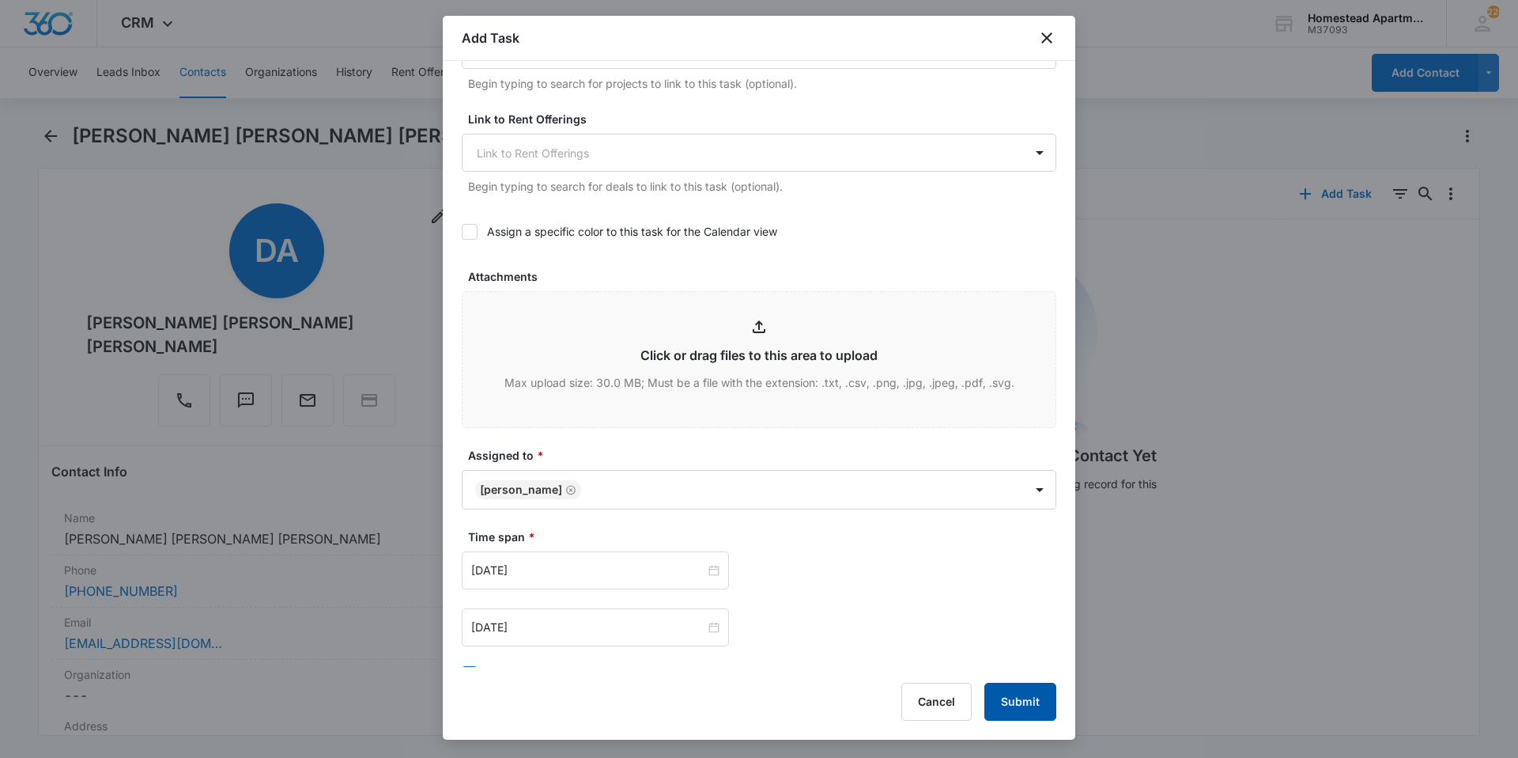
click at [1007, 696] on button "Submit" at bounding box center [1021, 701] width 72 height 38
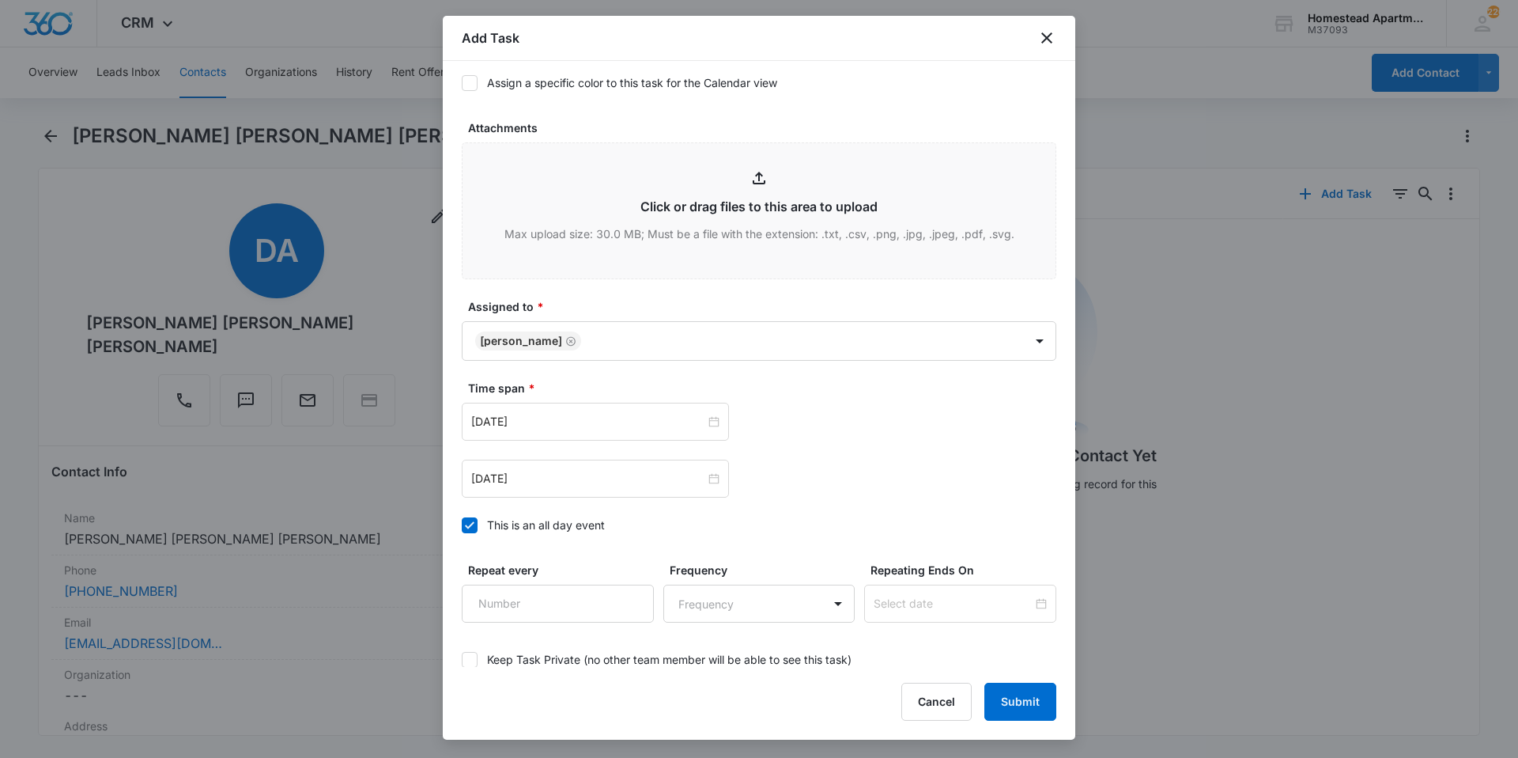
scroll to position [858, 0]
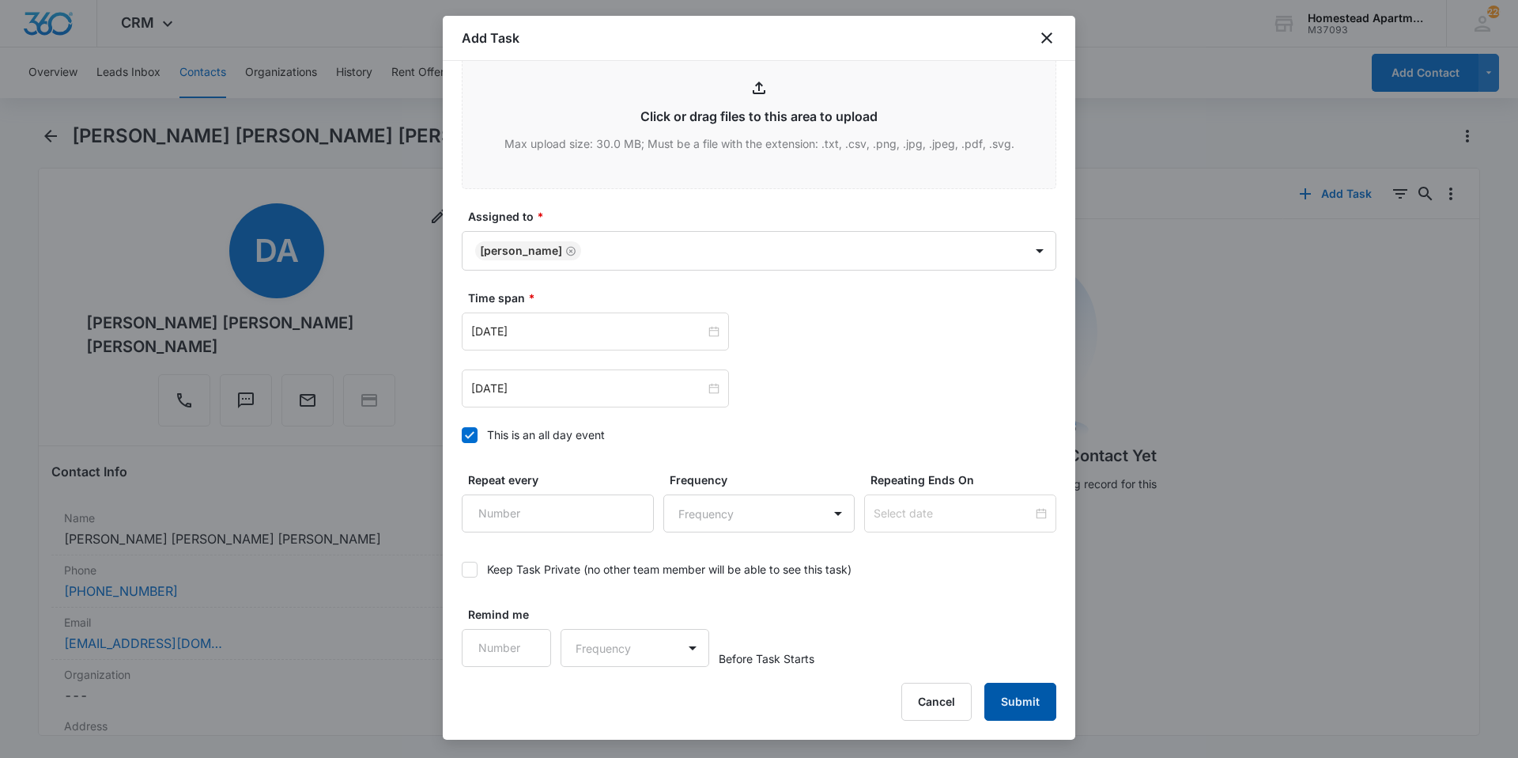
click at [1028, 682] on button "Submit" at bounding box center [1021, 701] width 72 height 38
